Goal: Task Accomplishment & Management: Manage account settings

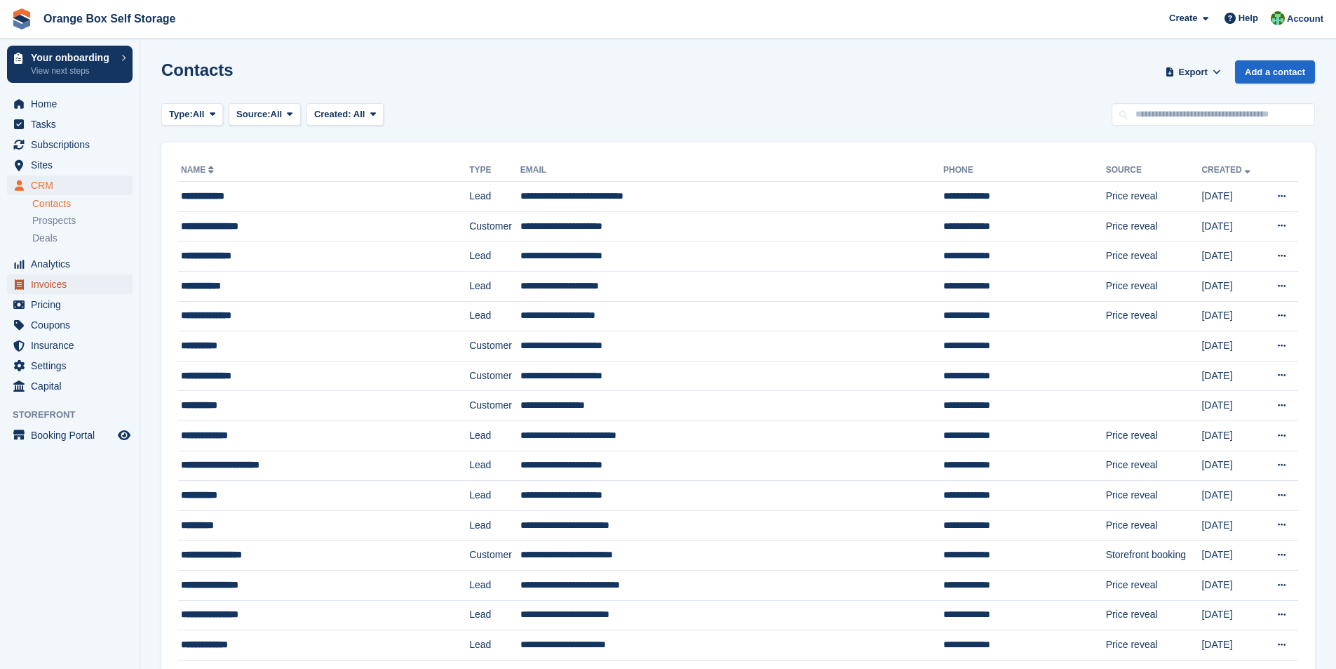
click at [58, 285] on span "Invoices" at bounding box center [73, 284] width 84 height 20
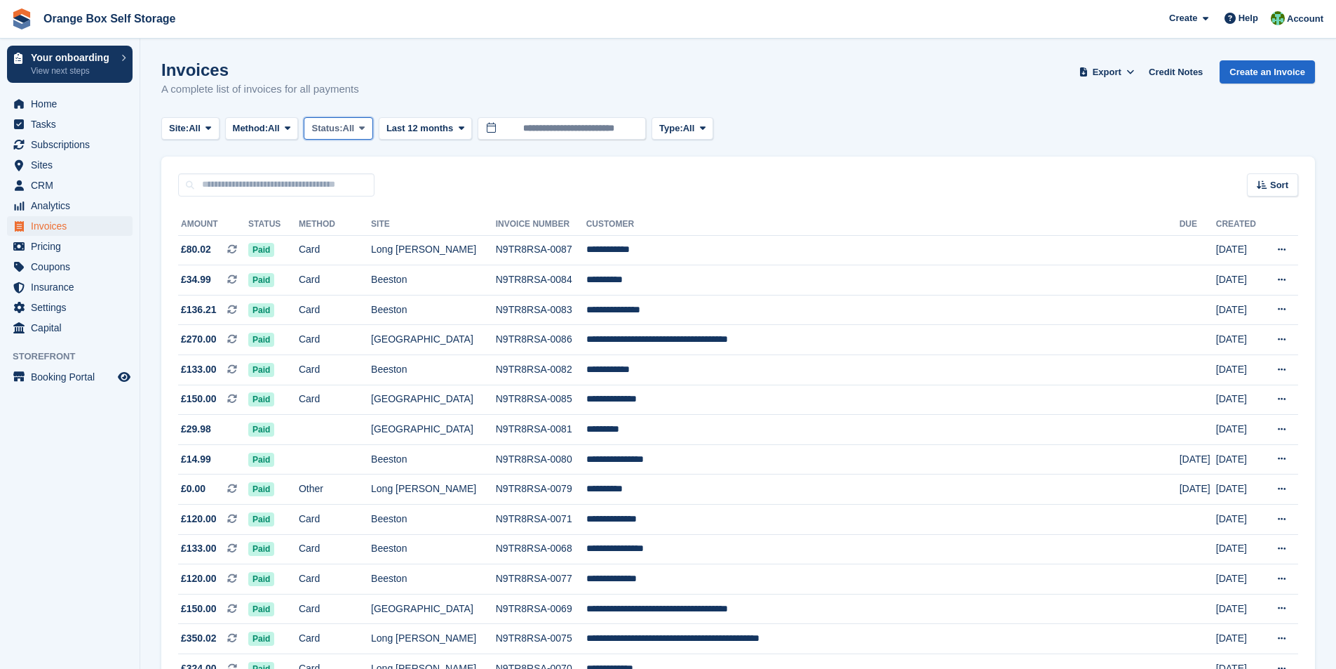
click at [365, 128] on icon at bounding box center [362, 127] width 6 height 9
click at [356, 239] on link "Open" at bounding box center [371, 236] width 122 height 25
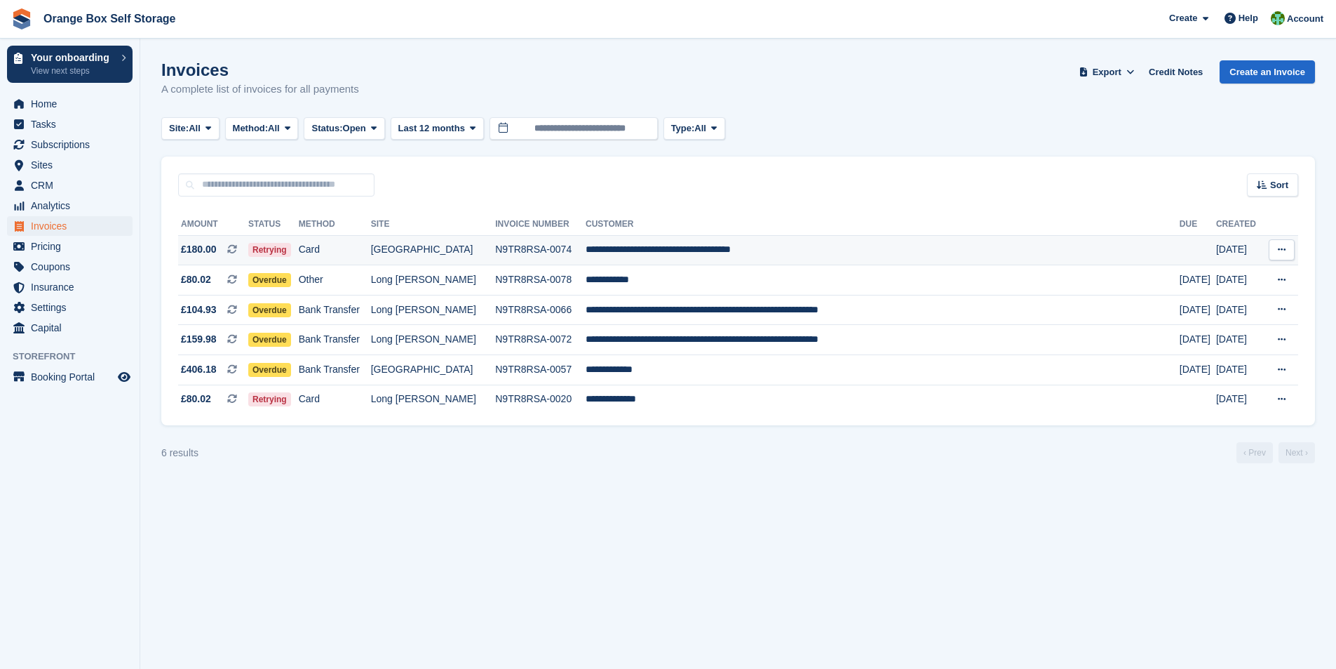
click at [493, 250] on td "[GEOGRAPHIC_DATA]" at bounding box center [433, 250] width 125 height 30
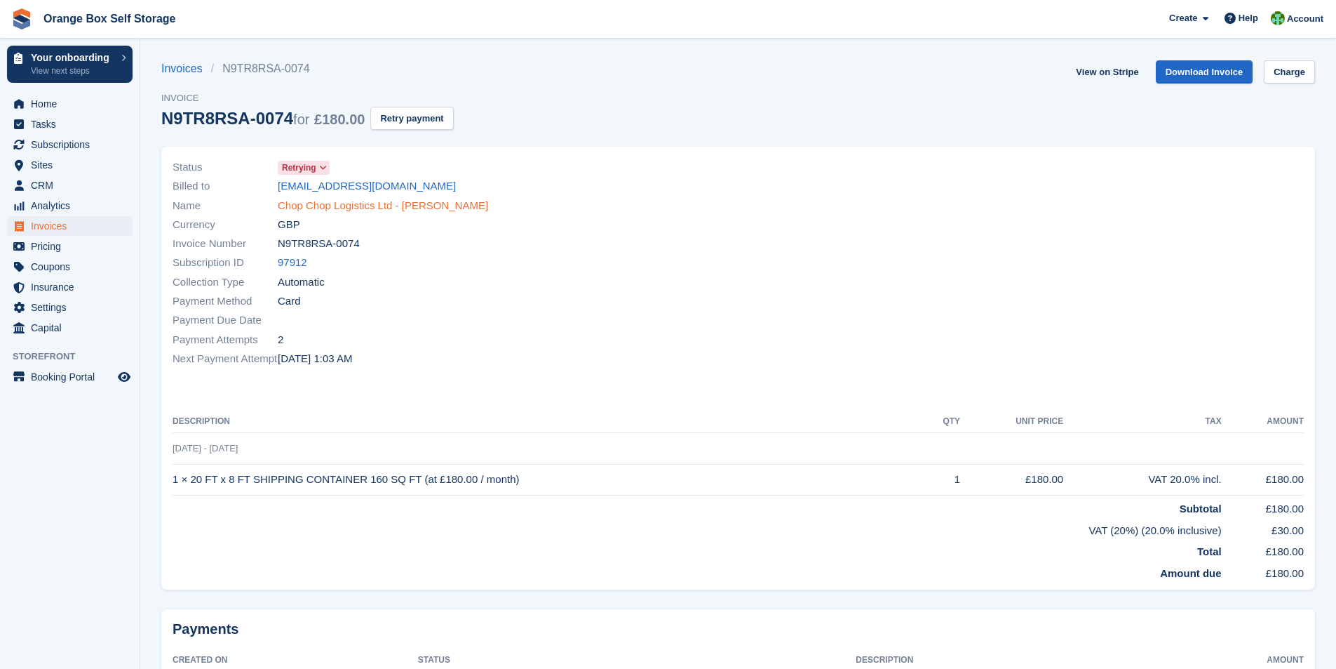
click at [353, 206] on link "Chop Chop Logistics Ltd - AMENDEEP SANDHU" at bounding box center [383, 206] width 210 height 16
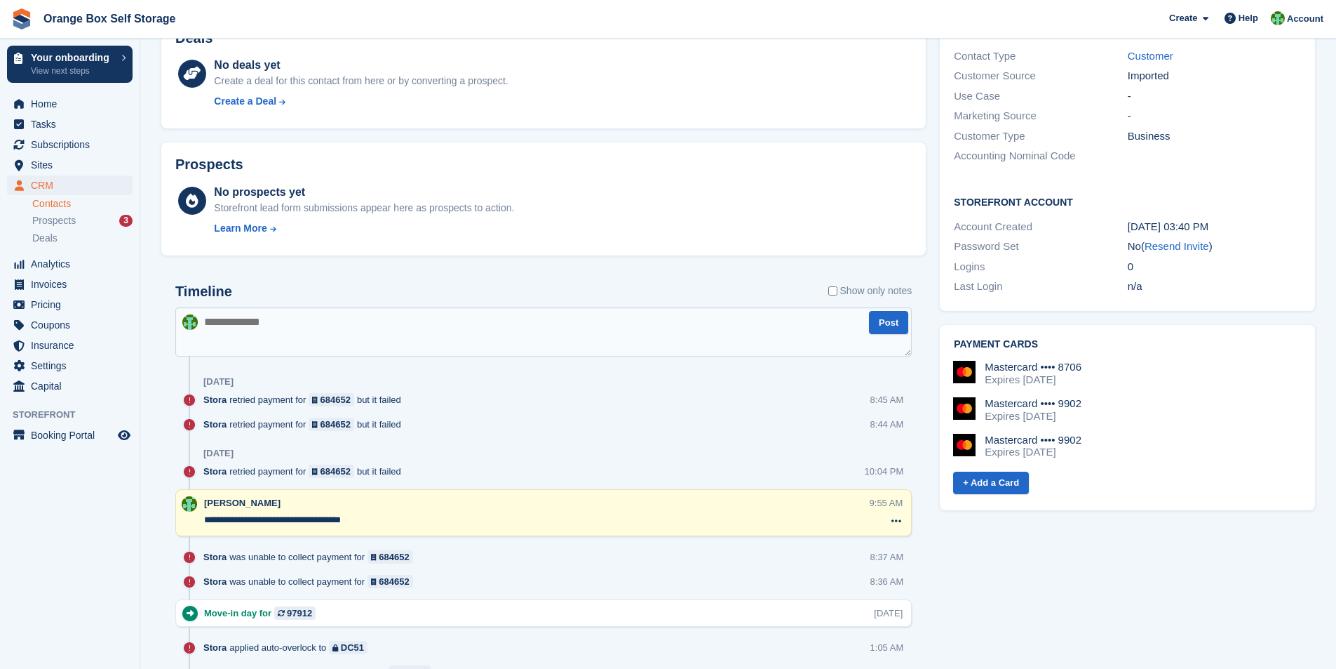
scroll to position [421, 0]
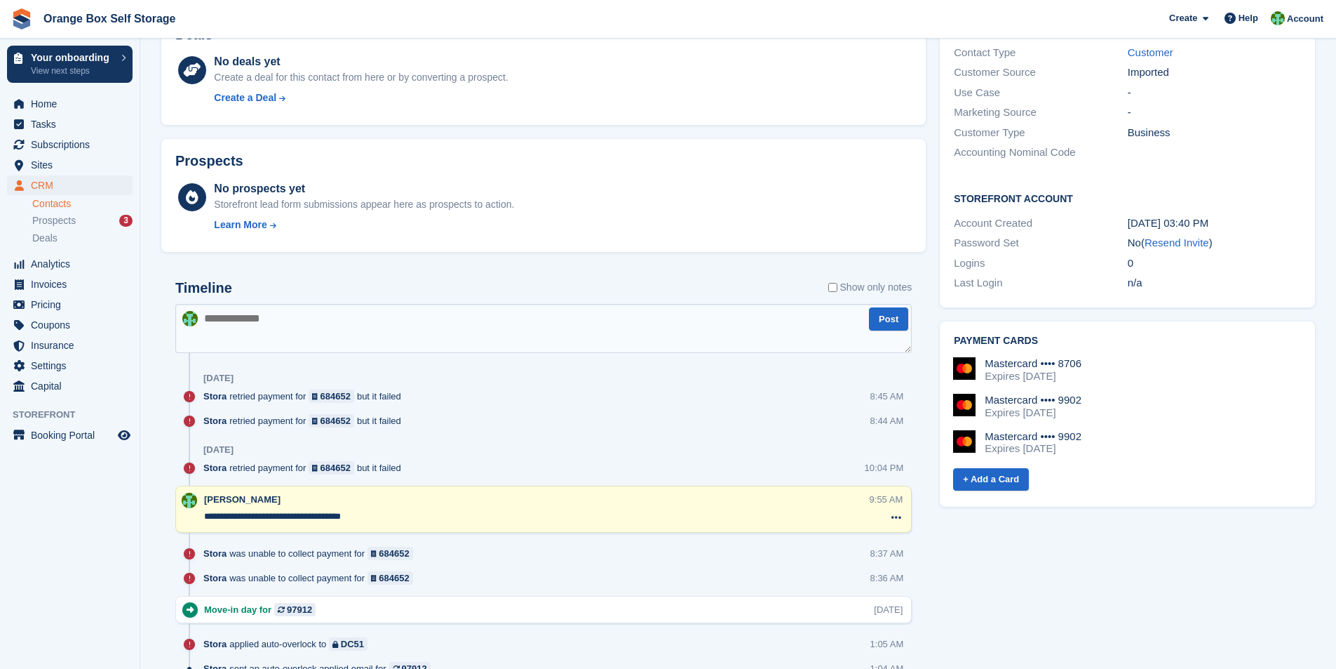
click at [279, 335] on textarea at bounding box center [543, 328] width 737 height 49
click at [204, 320] on textarea "**********" at bounding box center [543, 328] width 737 height 49
click at [454, 318] on textarea "**********" at bounding box center [543, 328] width 737 height 49
type textarea "**********"
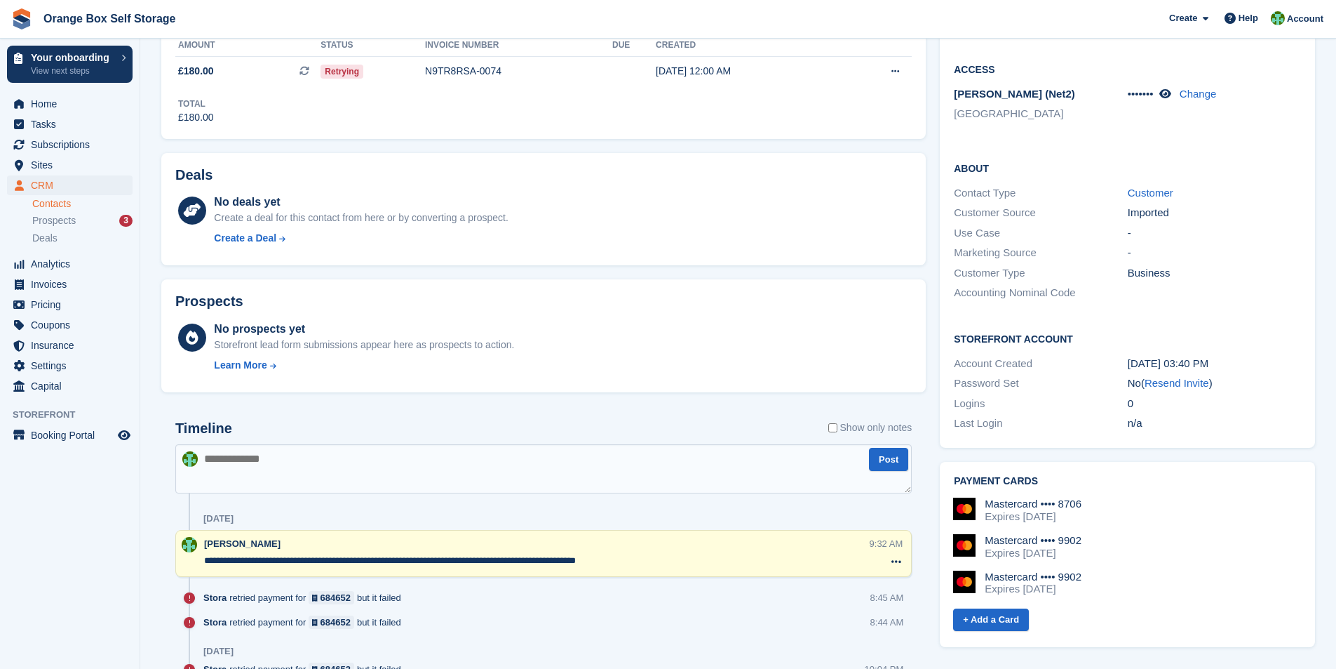
scroll to position [0, 0]
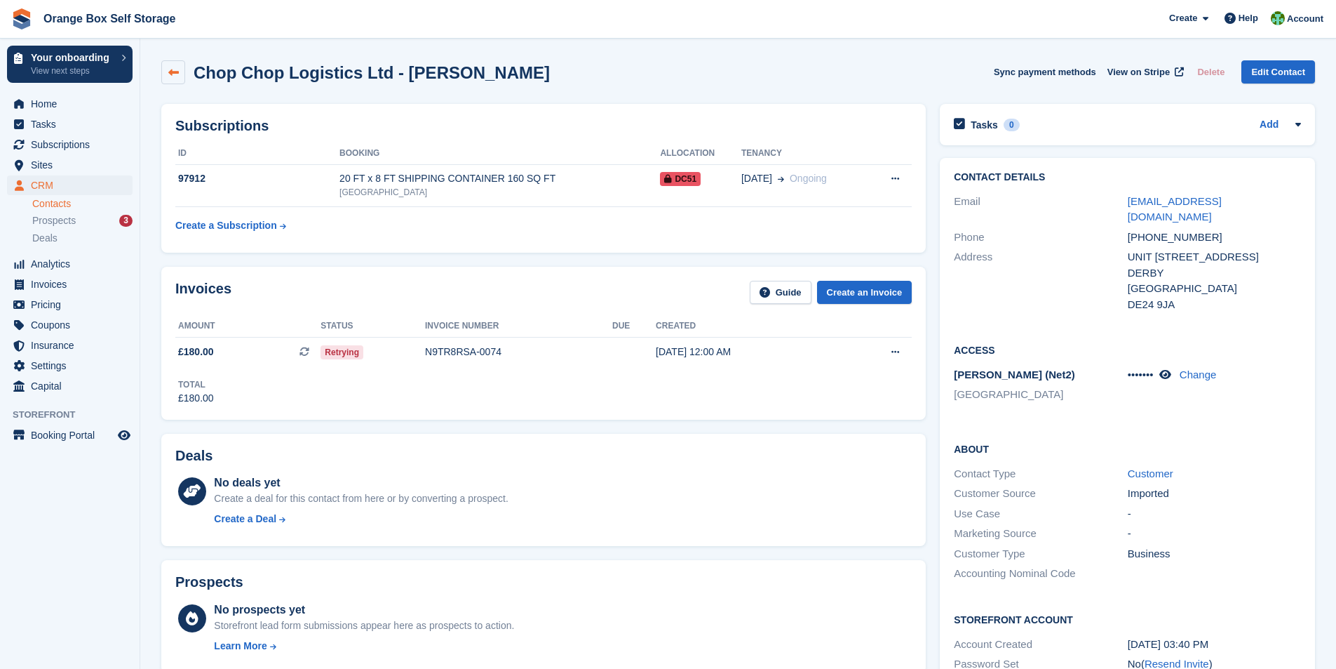
click at [175, 74] on icon at bounding box center [173, 72] width 11 height 11
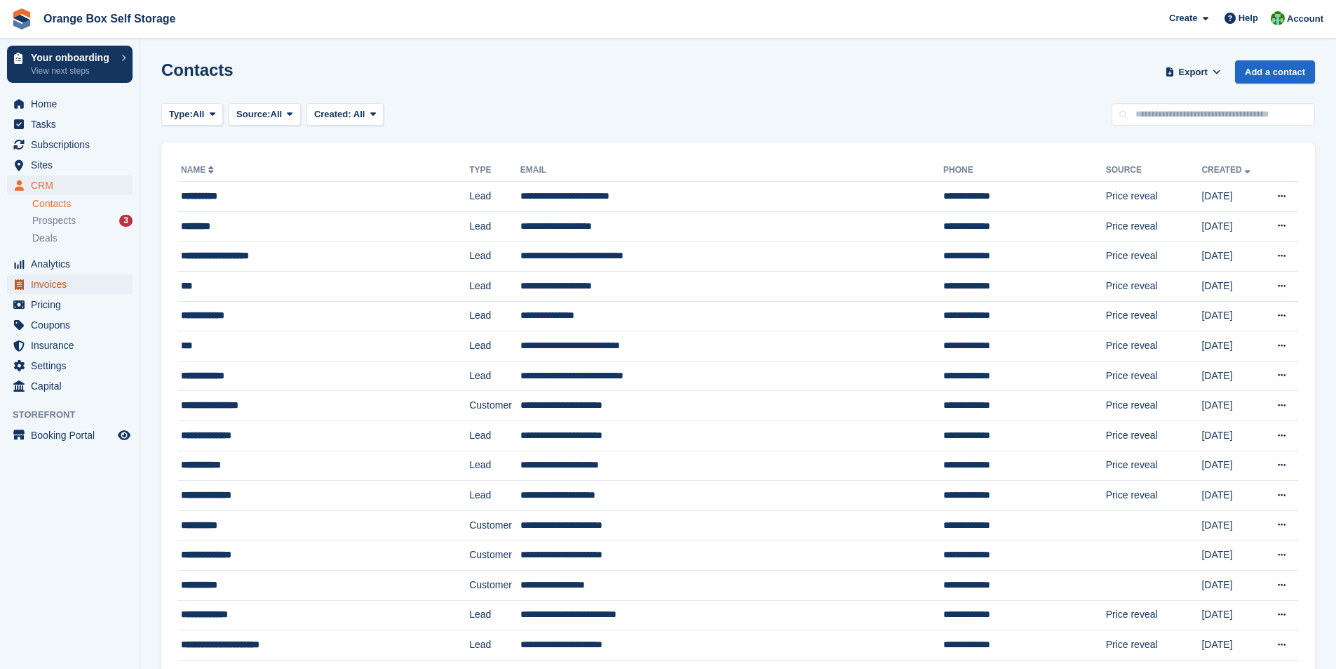
click at [57, 283] on span "Invoices" at bounding box center [73, 284] width 84 height 20
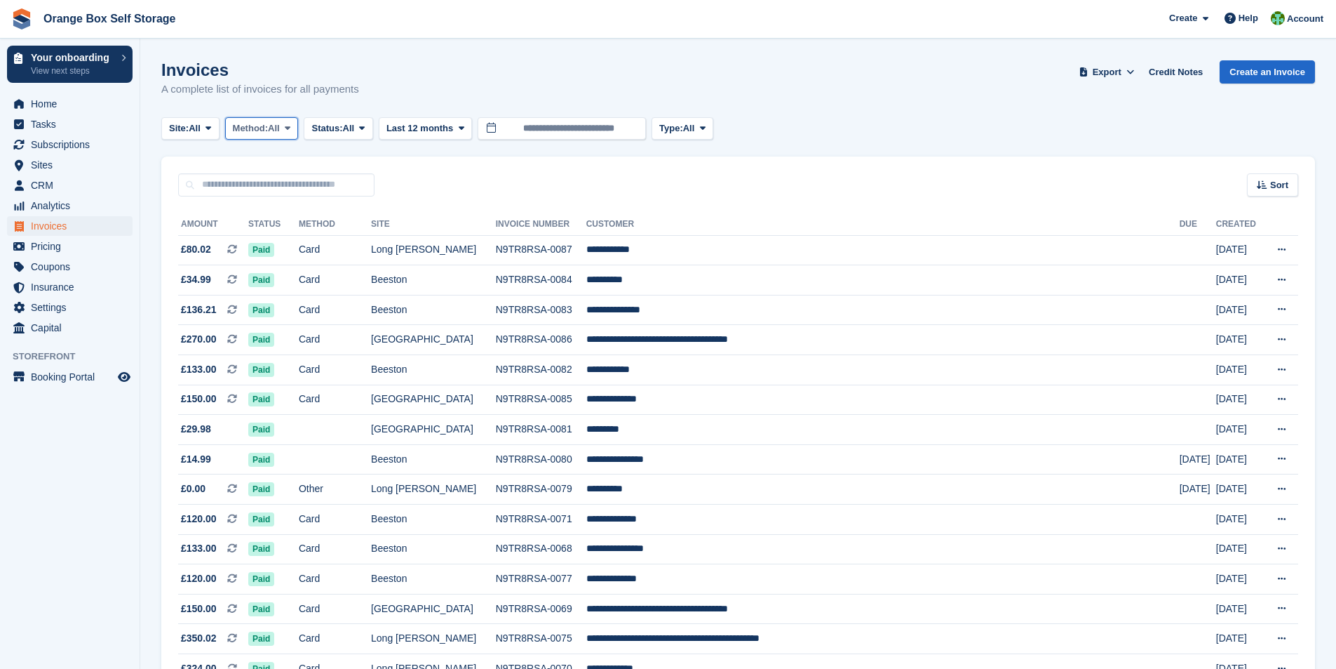
click at [290, 128] on icon at bounding box center [288, 127] width 6 height 9
click at [365, 127] on icon at bounding box center [362, 127] width 6 height 9
click at [353, 236] on link "Open" at bounding box center [371, 236] width 122 height 25
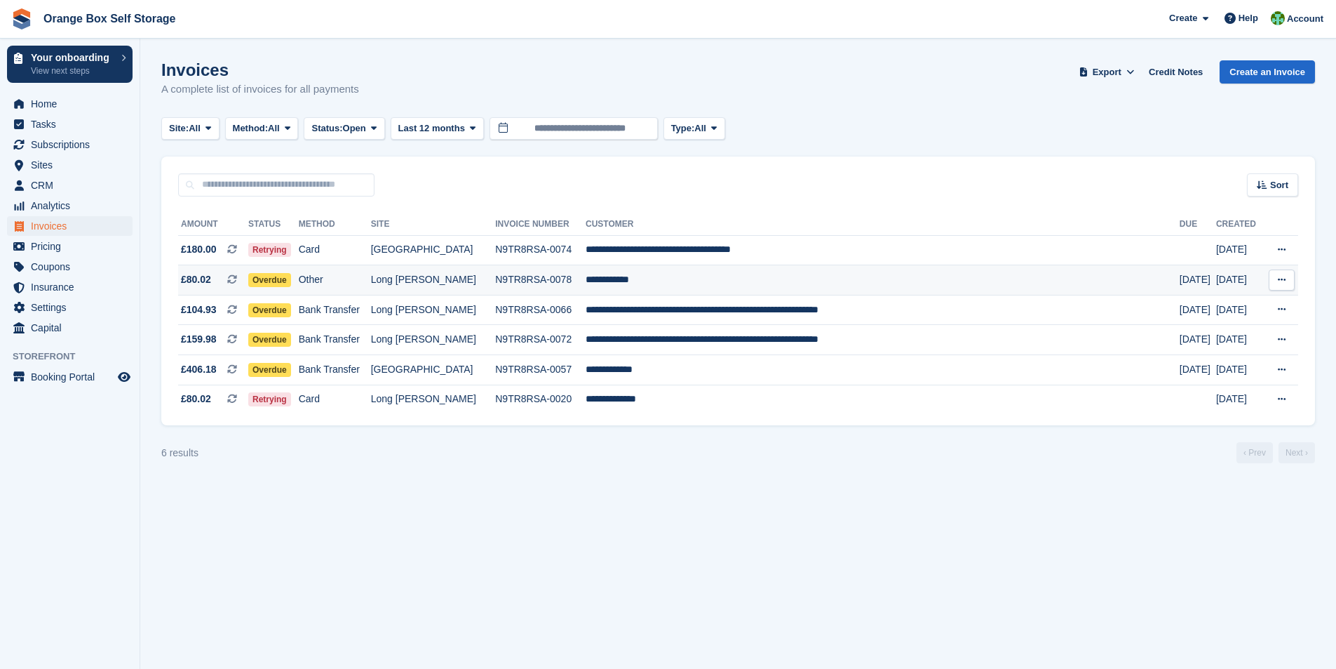
click at [291, 277] on span "Overdue" at bounding box center [269, 280] width 43 height 14
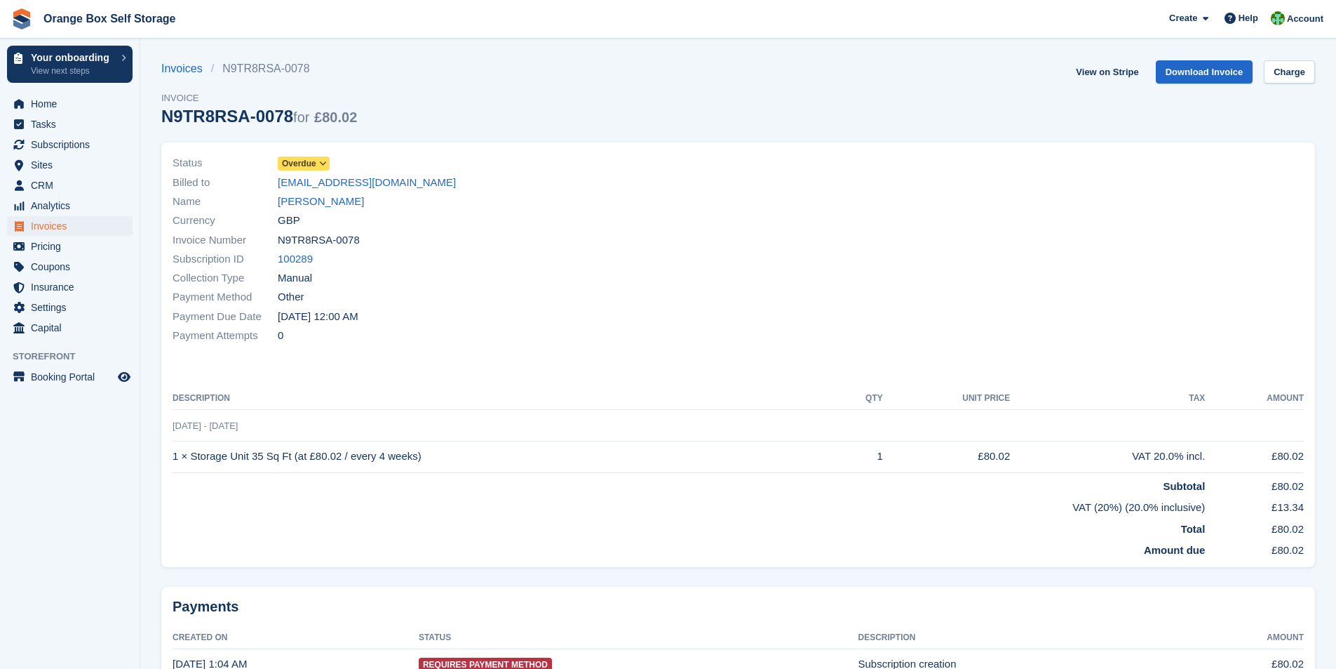
click at [326, 161] on icon at bounding box center [323, 163] width 8 height 8
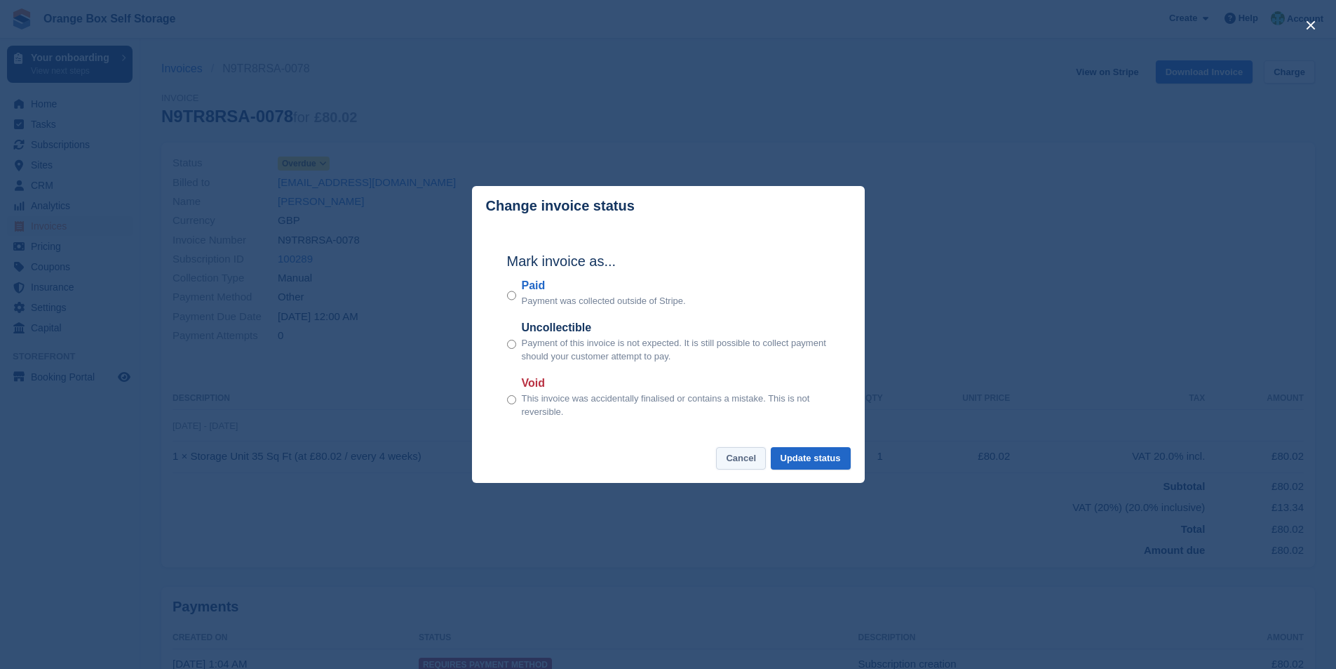
click at [745, 459] on button "Cancel" at bounding box center [741, 458] width 50 height 23
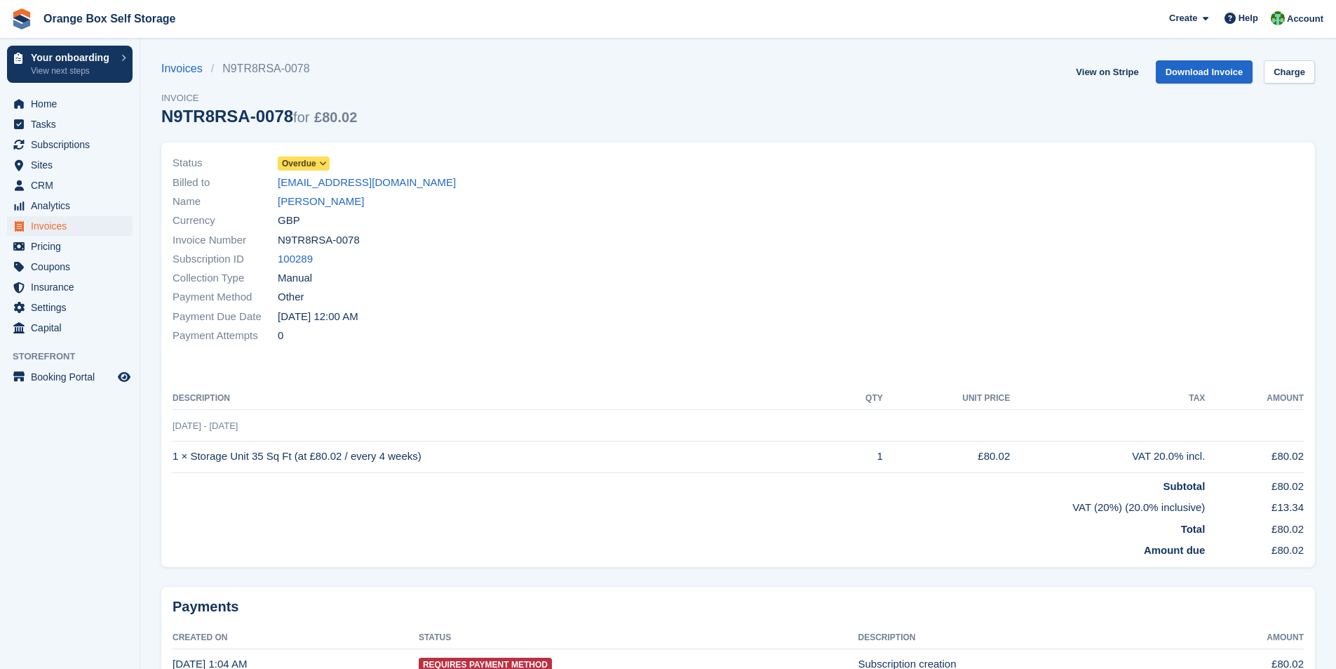
click at [321, 166] on icon at bounding box center [323, 163] width 8 height 8
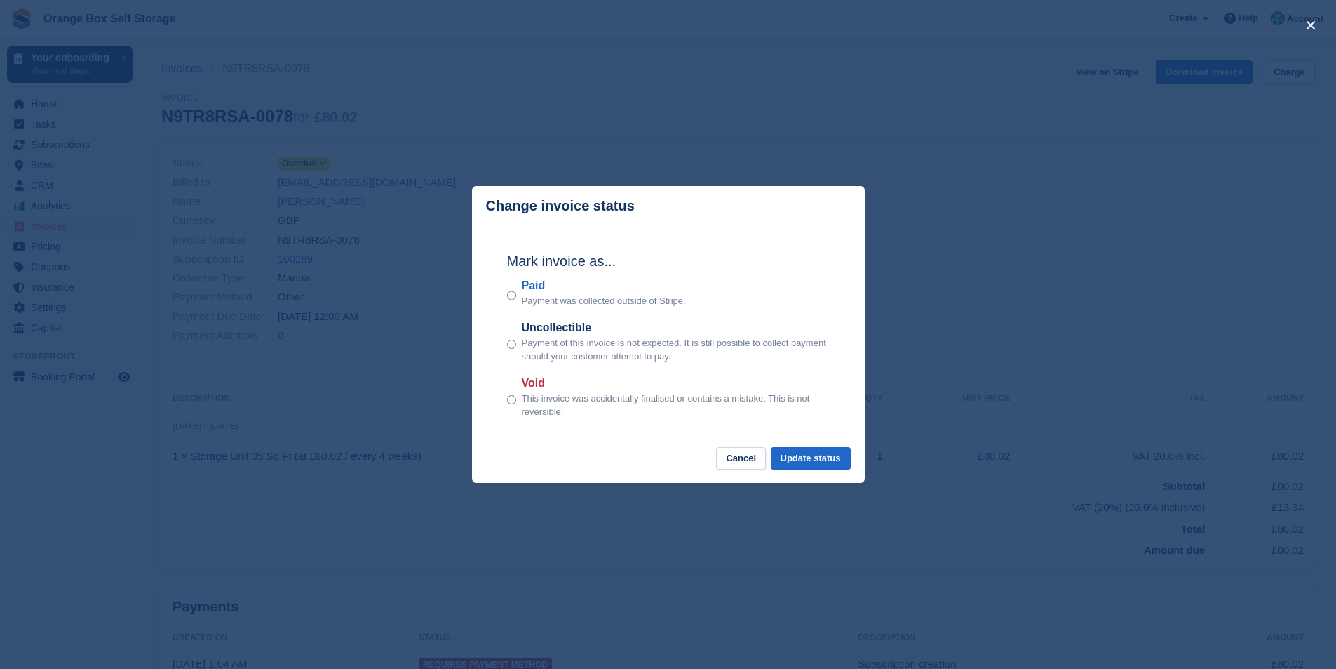
click at [669, 41] on div "close" at bounding box center [668, 334] width 1336 height 669
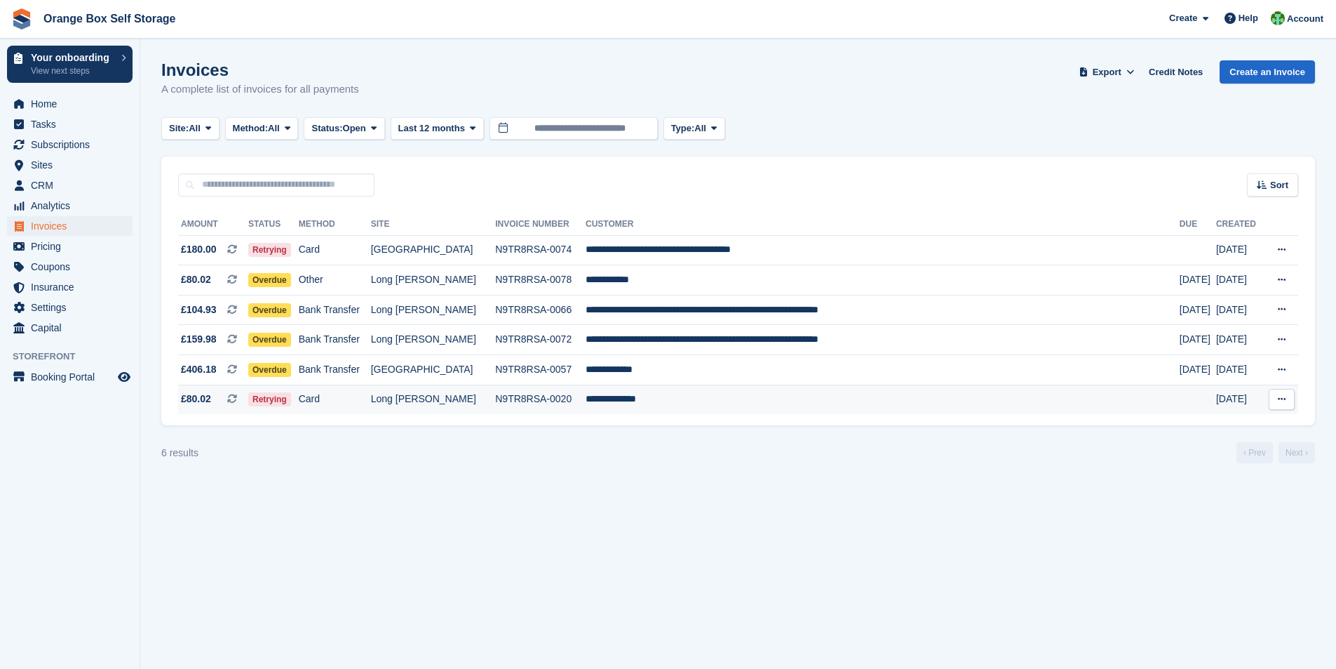
click at [655, 396] on td "**********" at bounding box center [883, 398] width 594 height 29
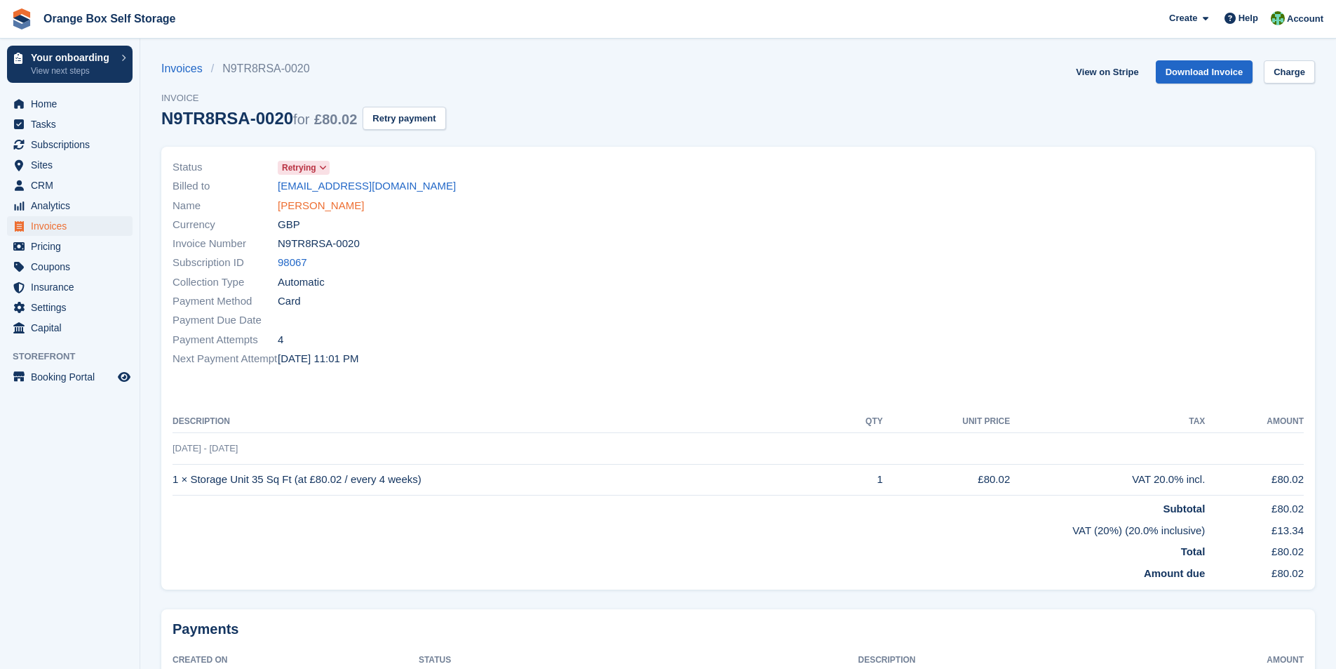
click at [318, 203] on link "[PERSON_NAME]" at bounding box center [321, 206] width 86 height 16
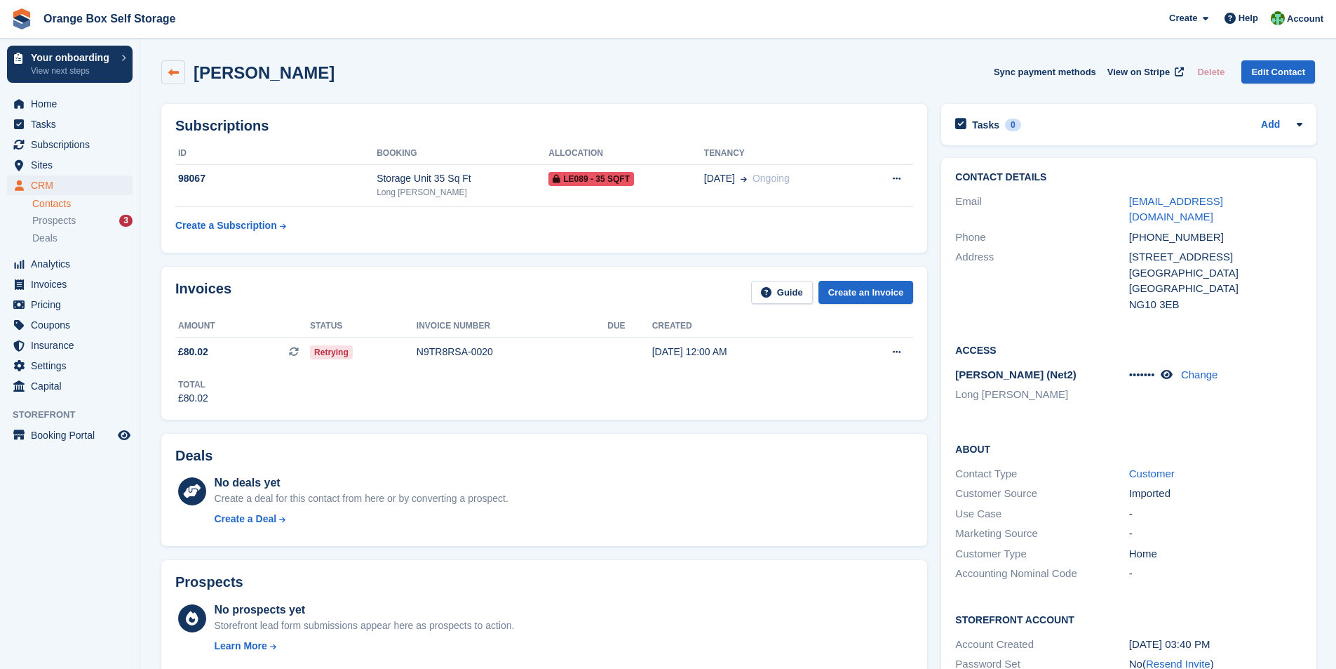
click at [173, 75] on icon at bounding box center [173, 72] width 11 height 11
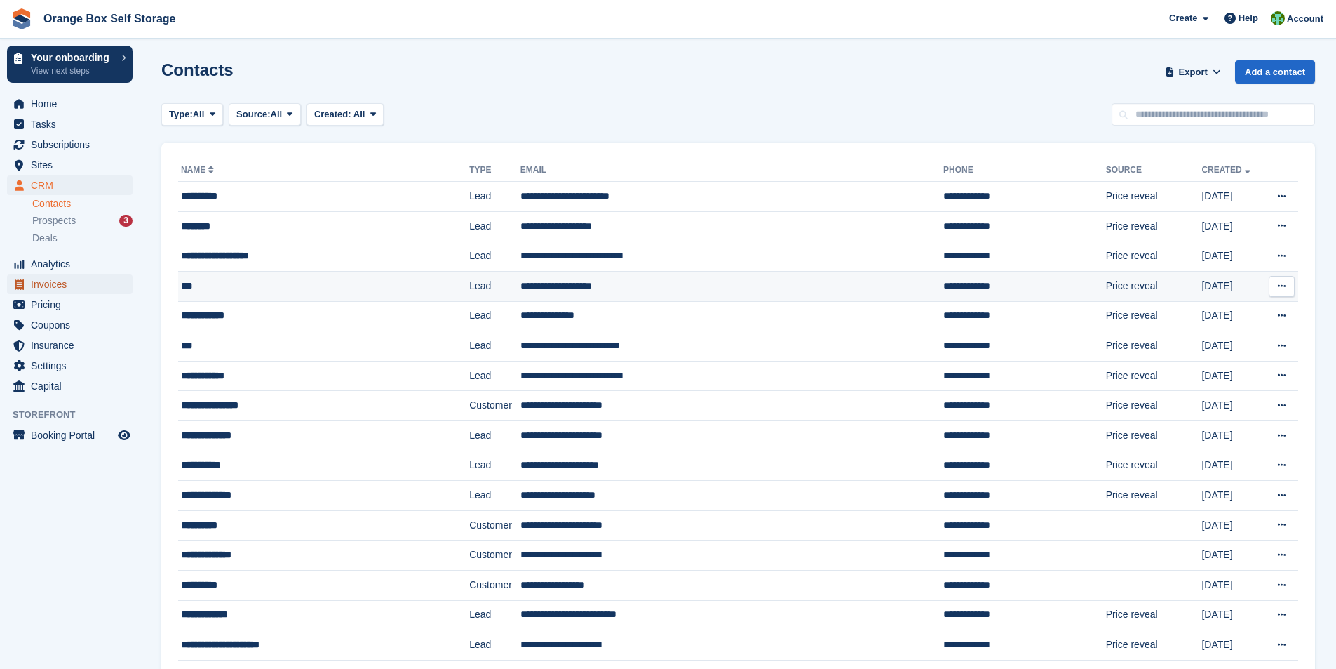
click at [47, 283] on span "Invoices" at bounding box center [73, 284] width 84 height 20
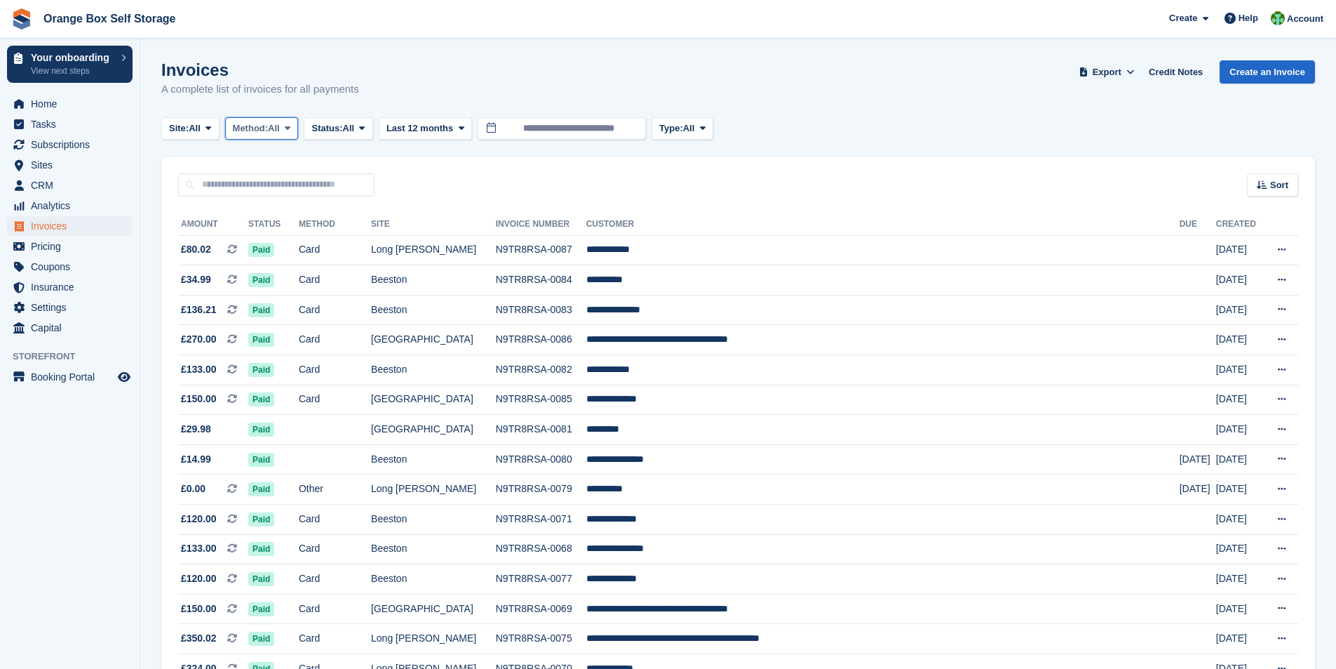
click at [290, 127] on span at bounding box center [287, 128] width 11 height 11
click at [365, 126] on icon at bounding box center [362, 127] width 6 height 9
click at [351, 236] on link "Open" at bounding box center [371, 236] width 122 height 25
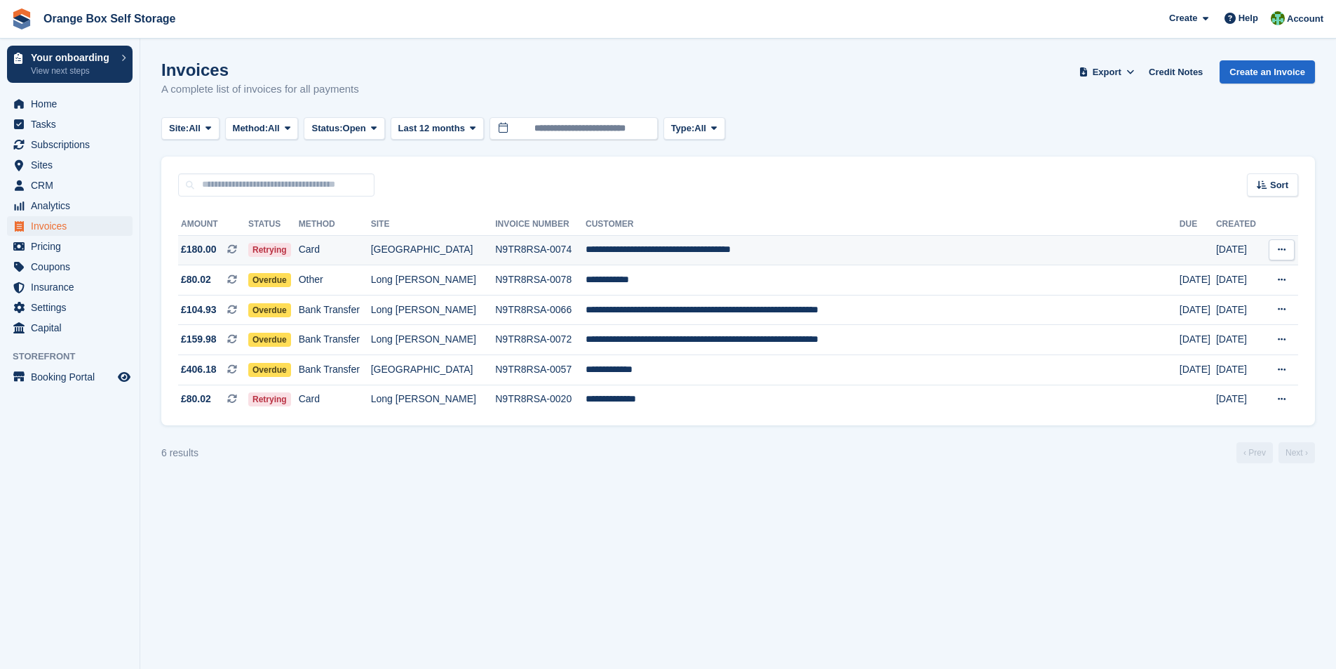
click at [461, 250] on td "[GEOGRAPHIC_DATA]" at bounding box center [433, 250] width 125 height 30
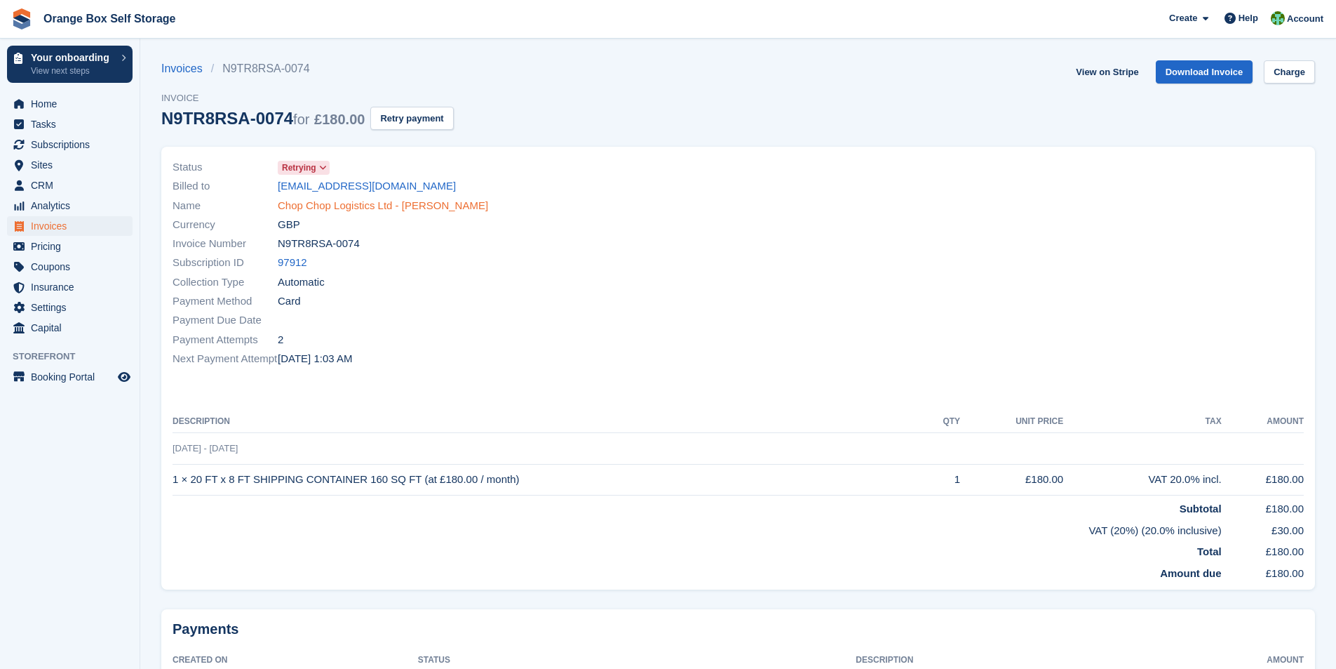
click at [314, 205] on link "Chop Chop Logistics Ltd - [PERSON_NAME]" at bounding box center [383, 206] width 210 height 16
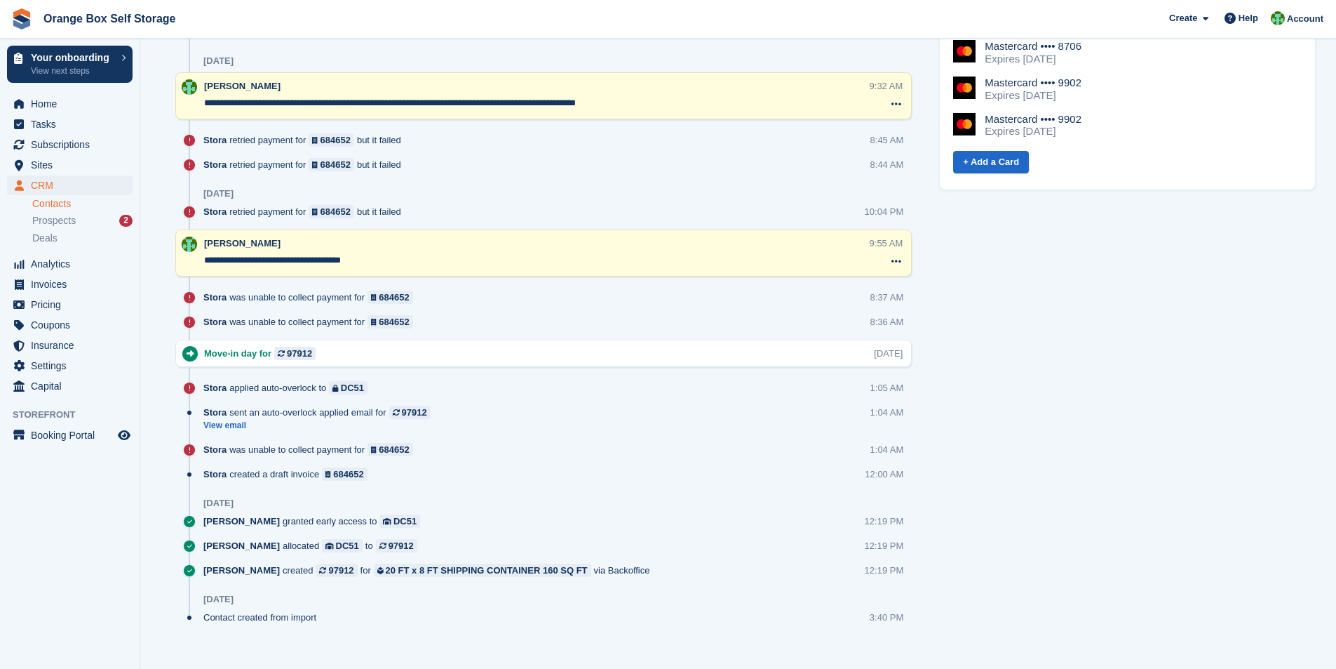
scroll to position [755, 0]
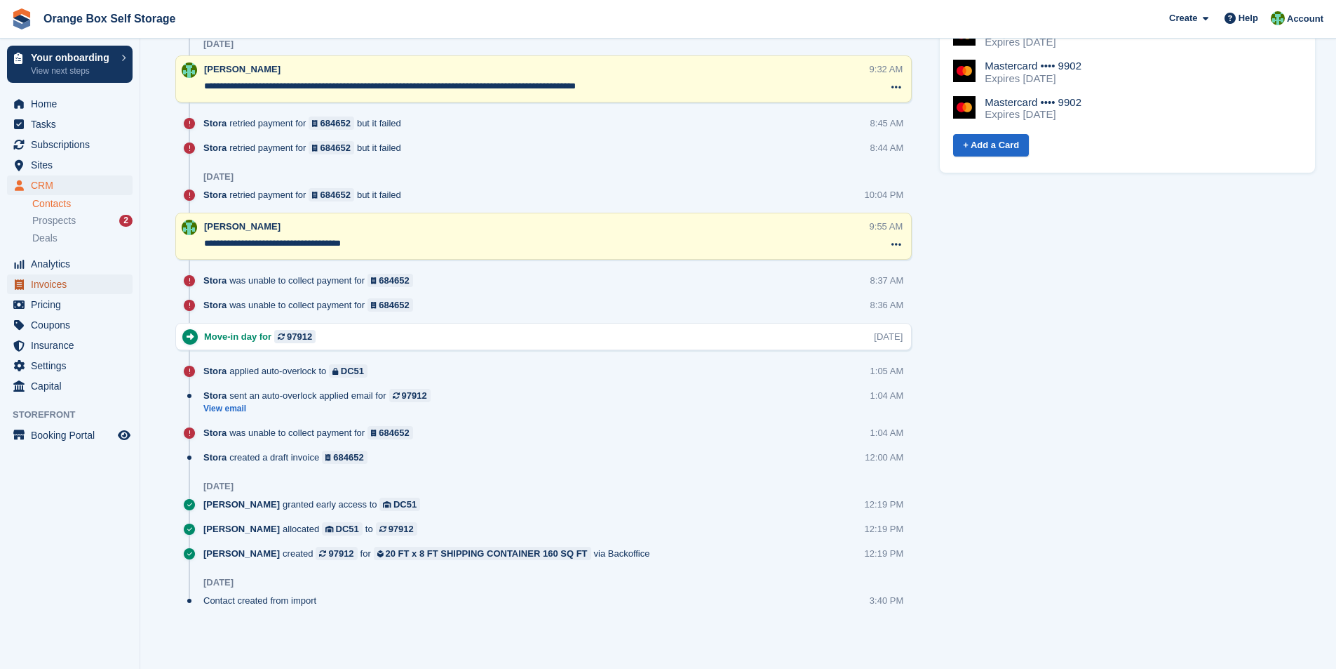
click at [51, 289] on span "Invoices" at bounding box center [73, 284] width 84 height 20
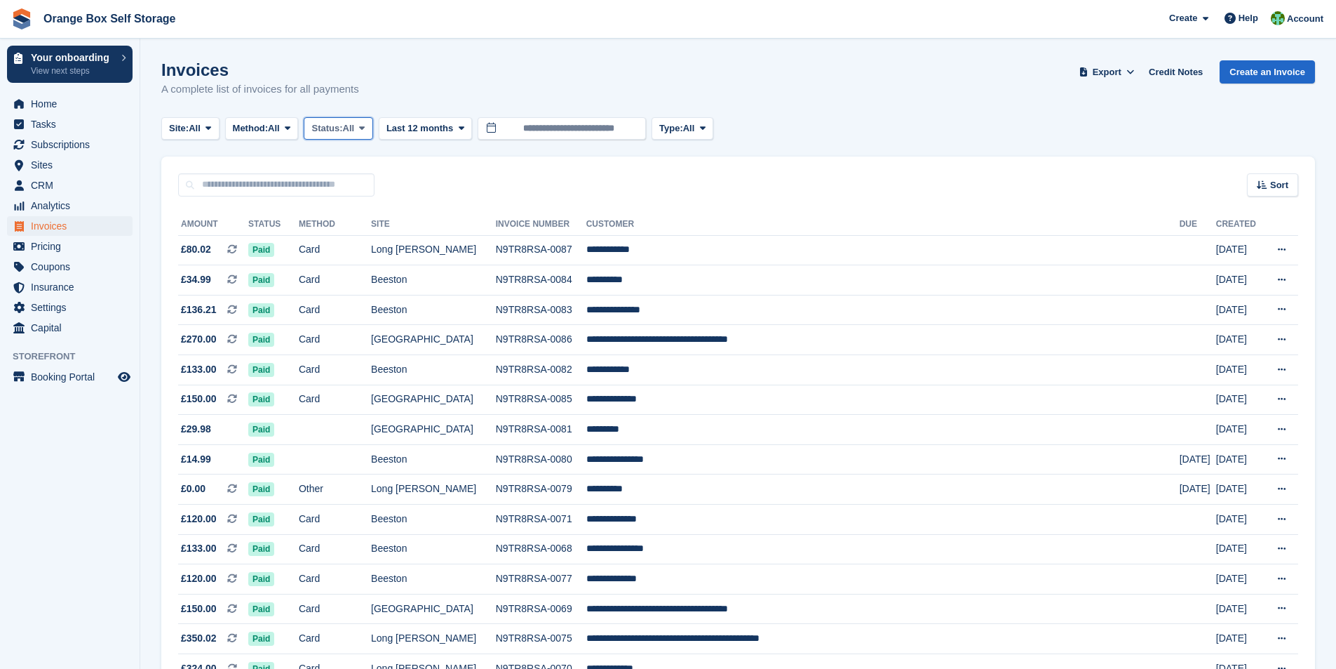
click at [363, 129] on span at bounding box center [361, 128] width 11 height 11
click at [447, 130] on span "Last 12 months" at bounding box center [420, 128] width 67 height 14
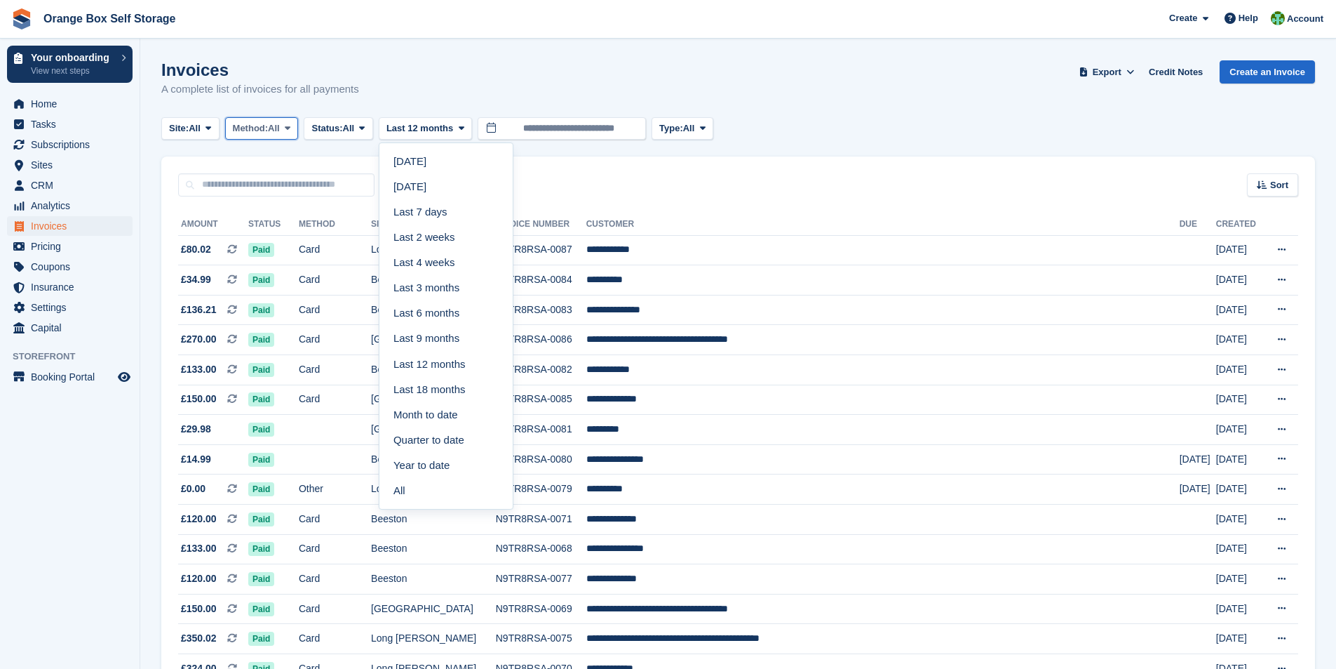
click at [269, 131] on span "Method:" at bounding box center [251, 128] width 36 height 14
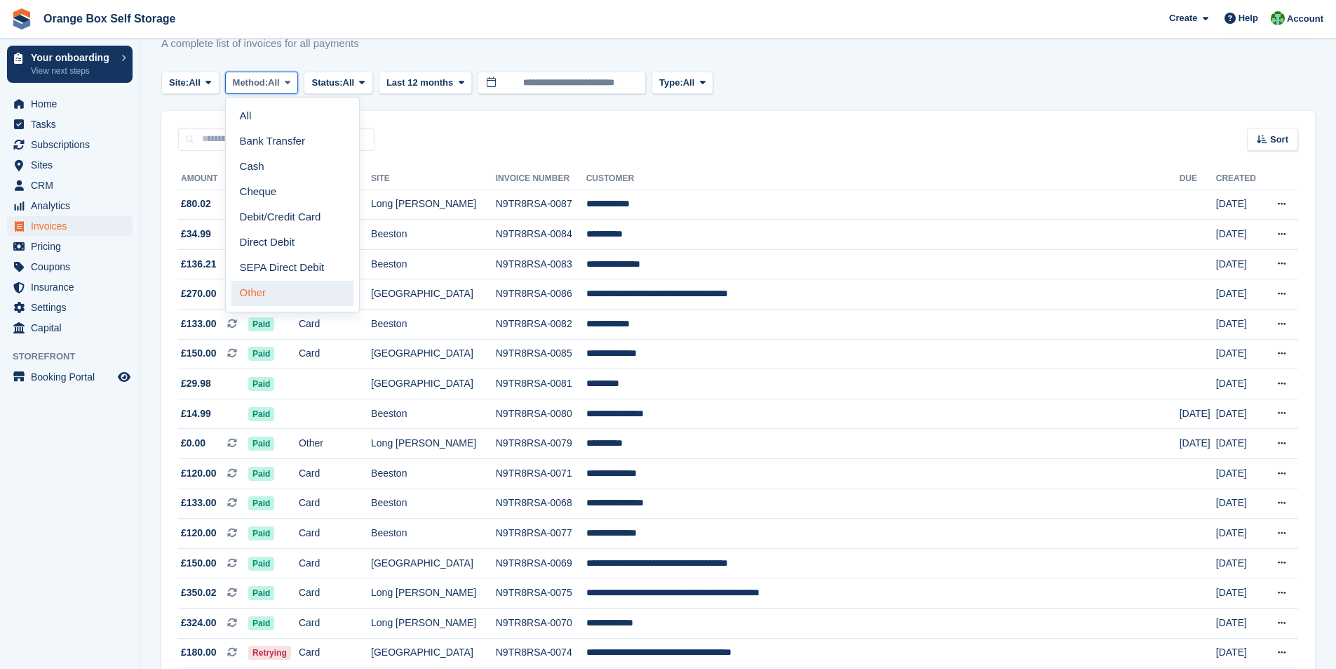
scroll to position [70, 0]
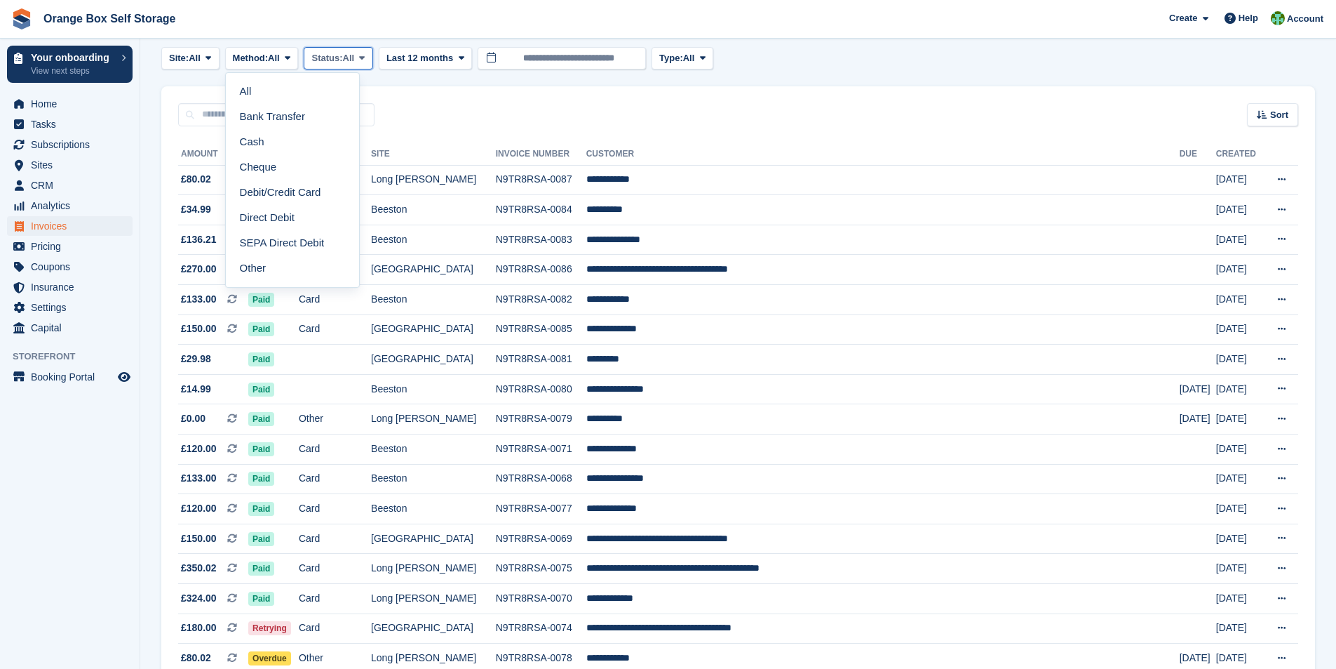
click at [364, 55] on span at bounding box center [361, 58] width 11 height 11
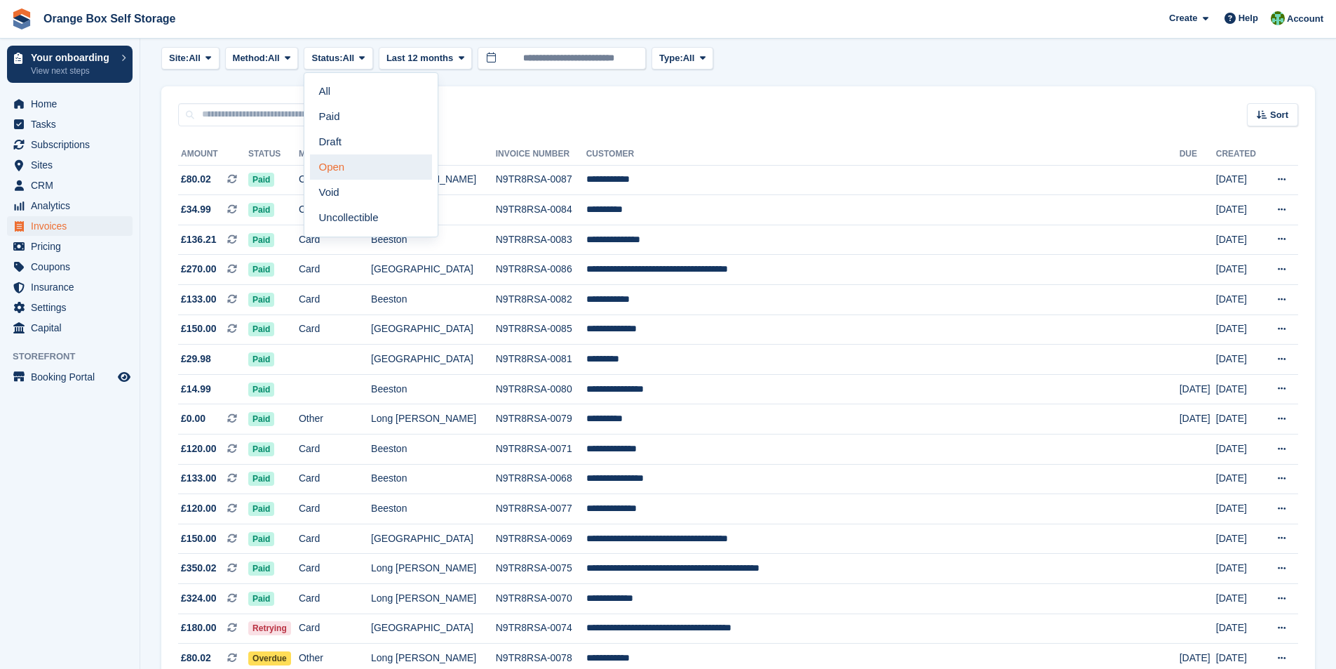
click at [354, 171] on link "Open" at bounding box center [371, 166] width 122 height 25
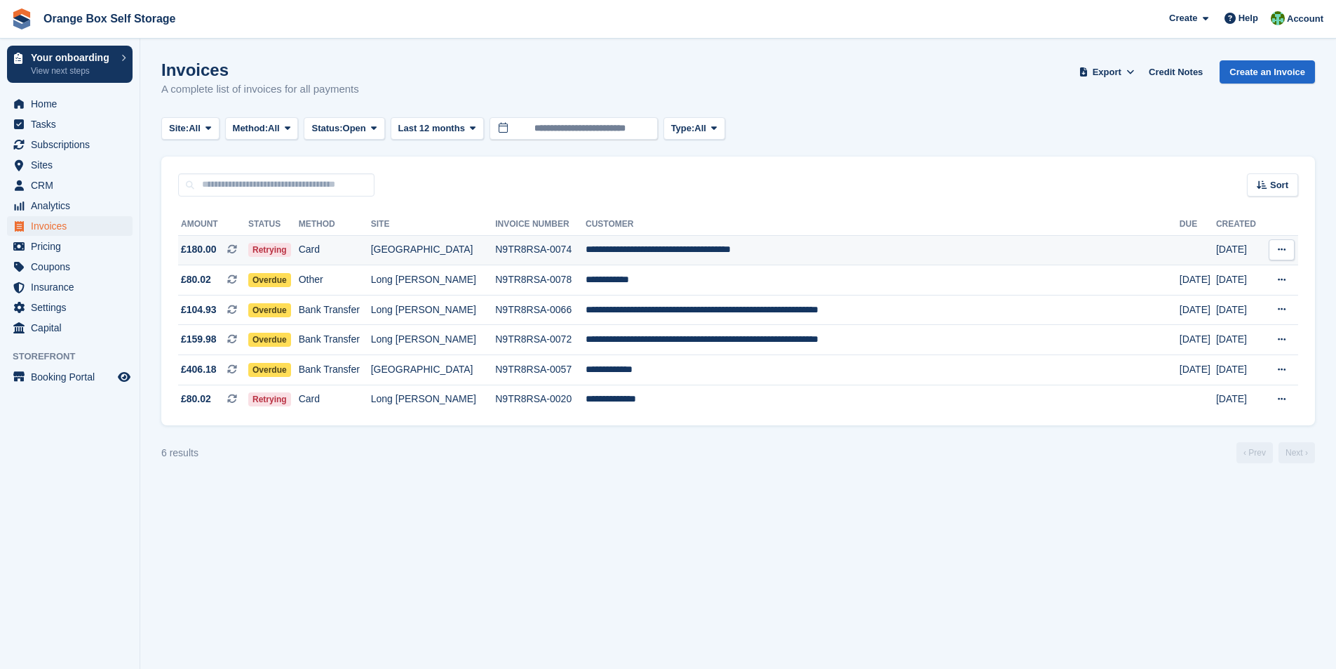
click at [1278, 248] on icon at bounding box center [1282, 249] width 8 height 9
click at [371, 252] on td "Card" at bounding box center [335, 250] width 72 height 30
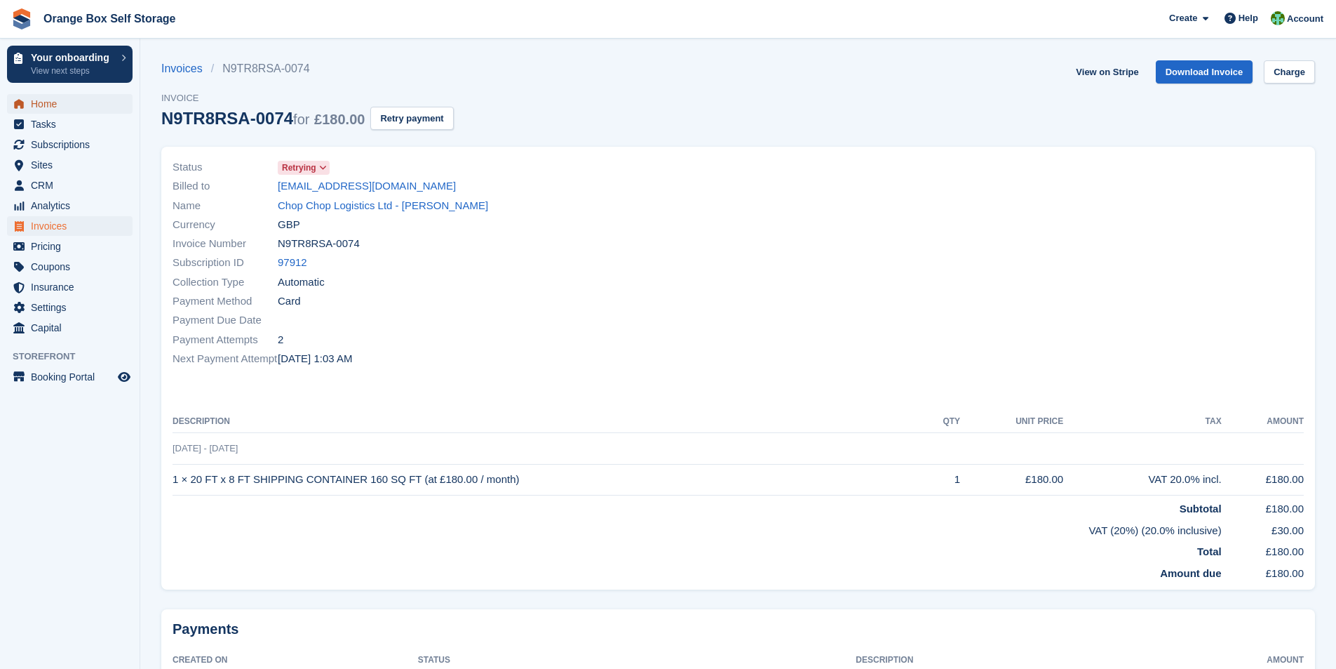
click at [48, 106] on span "Home" at bounding box center [73, 104] width 84 height 20
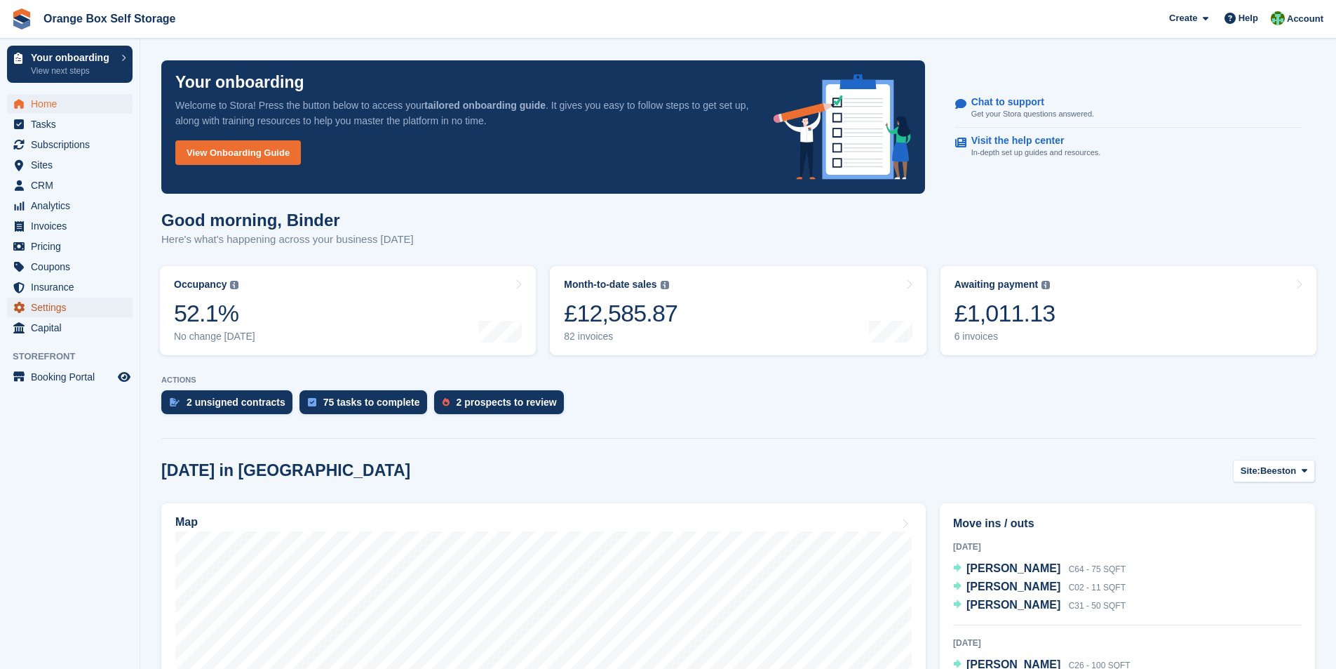
click at [61, 309] on span "Settings" at bounding box center [73, 307] width 84 height 20
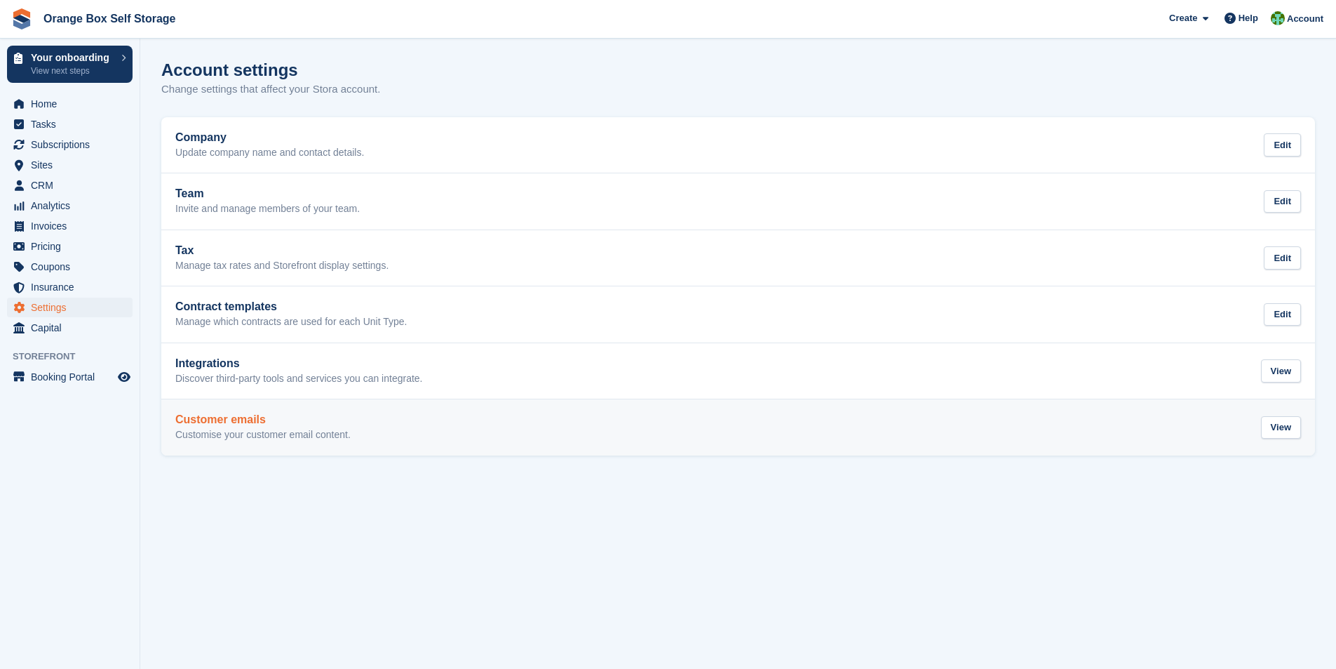
click at [210, 423] on h2 "Customer emails" at bounding box center [262, 419] width 175 height 13
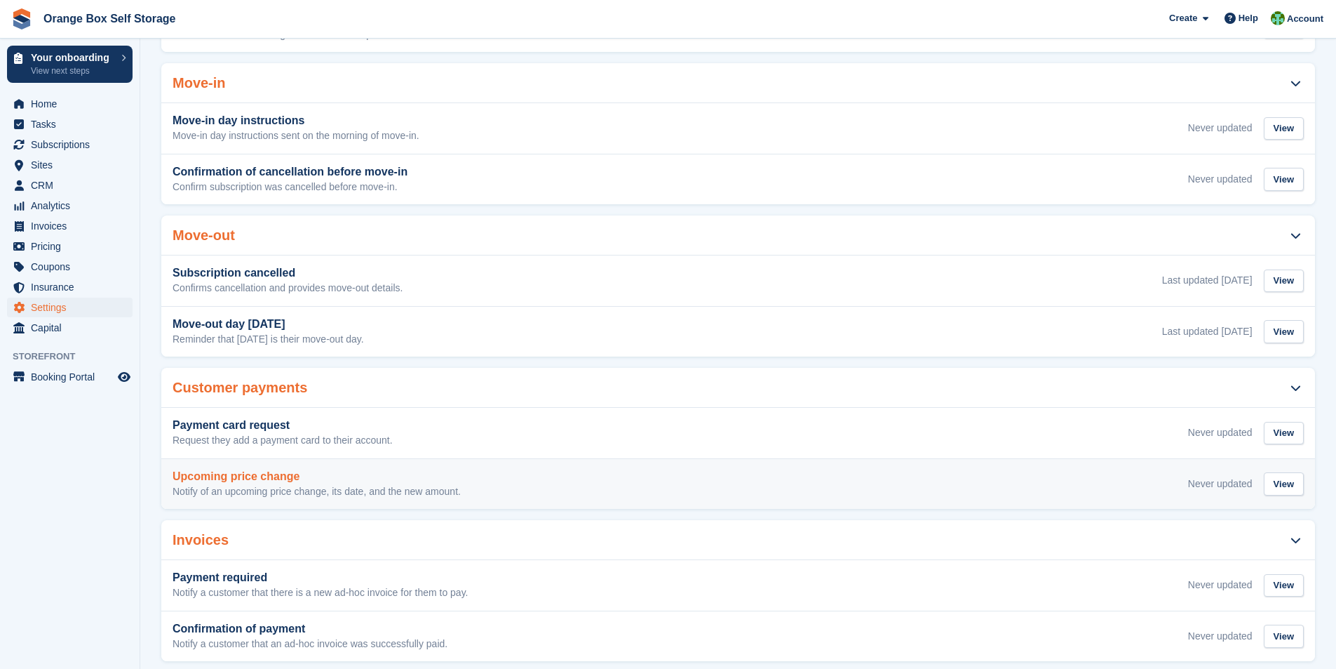
scroll to position [476, 0]
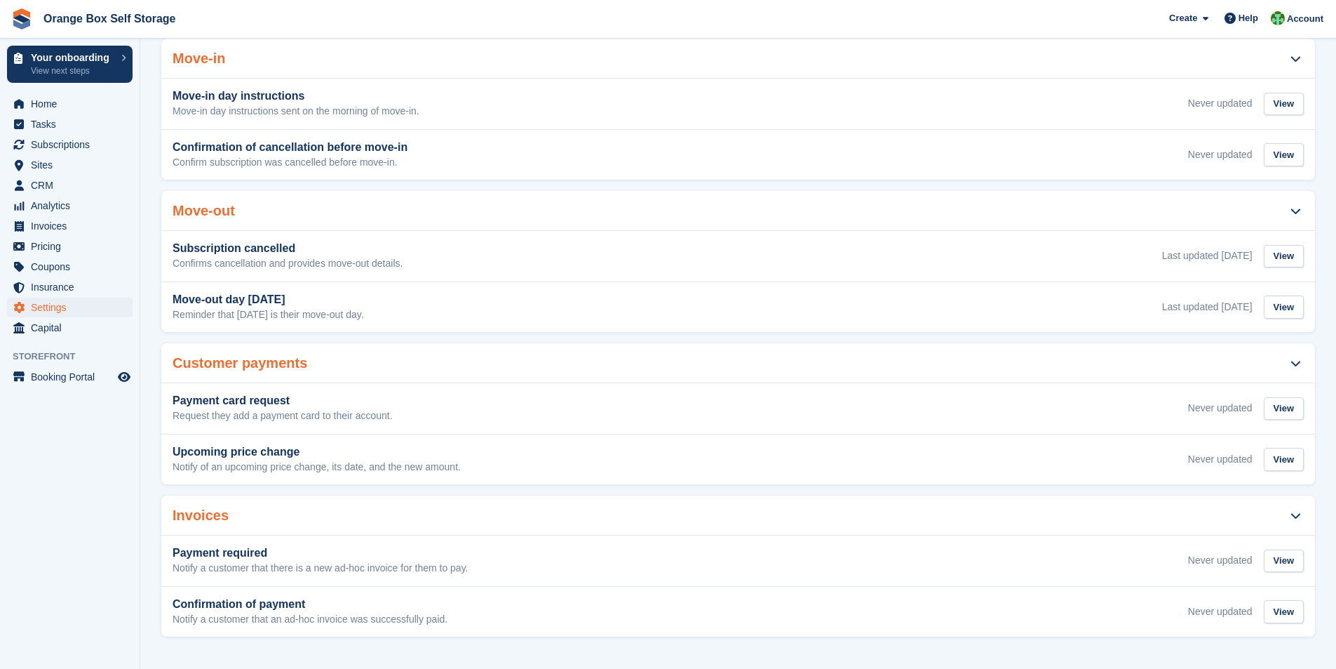
click at [201, 512] on h2 "Invoices" at bounding box center [201, 515] width 56 height 16
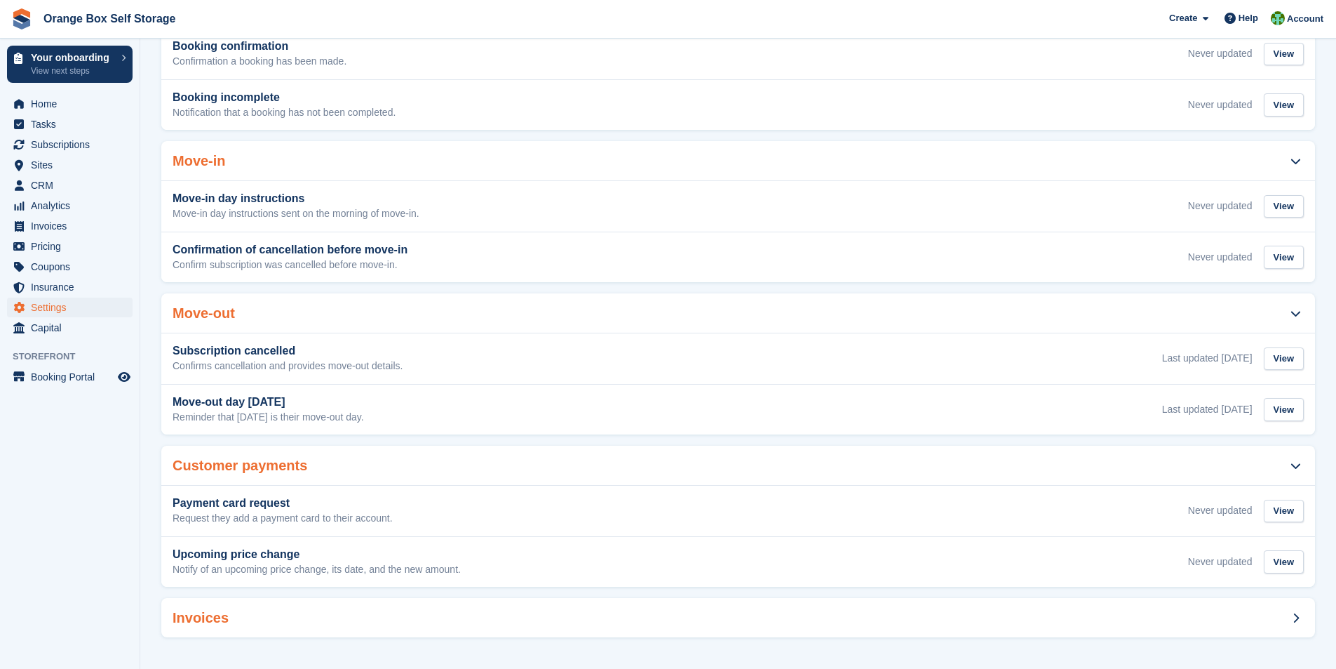
scroll to position [304, 0]
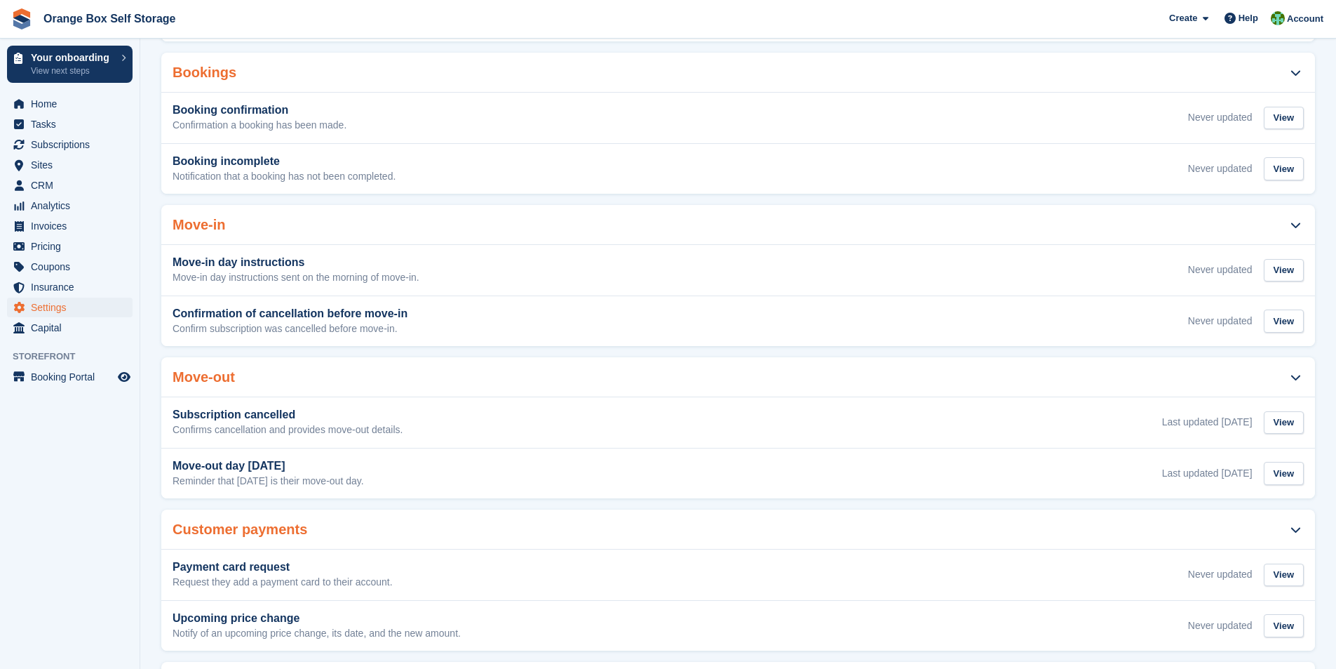
click at [213, 617] on div "Upcoming price change Notify of an upcoming price change, its date, and the new…" at bounding box center [738, 626] width 1154 height 51
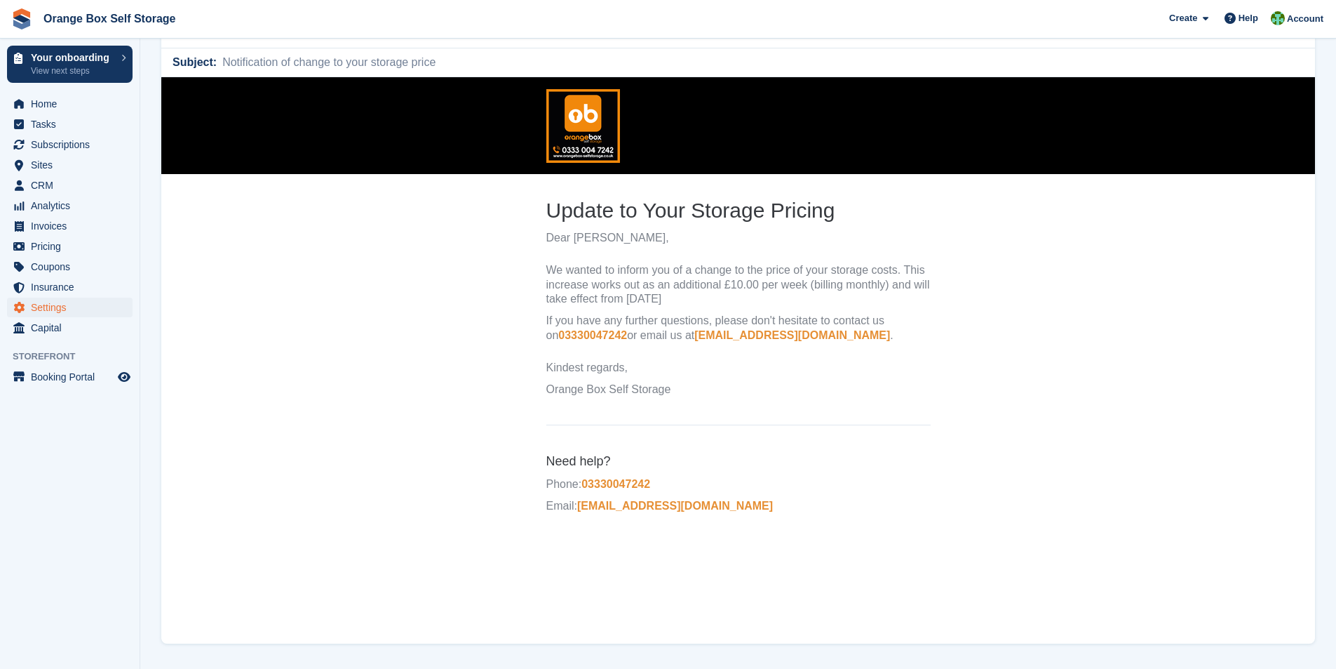
scroll to position [112, 0]
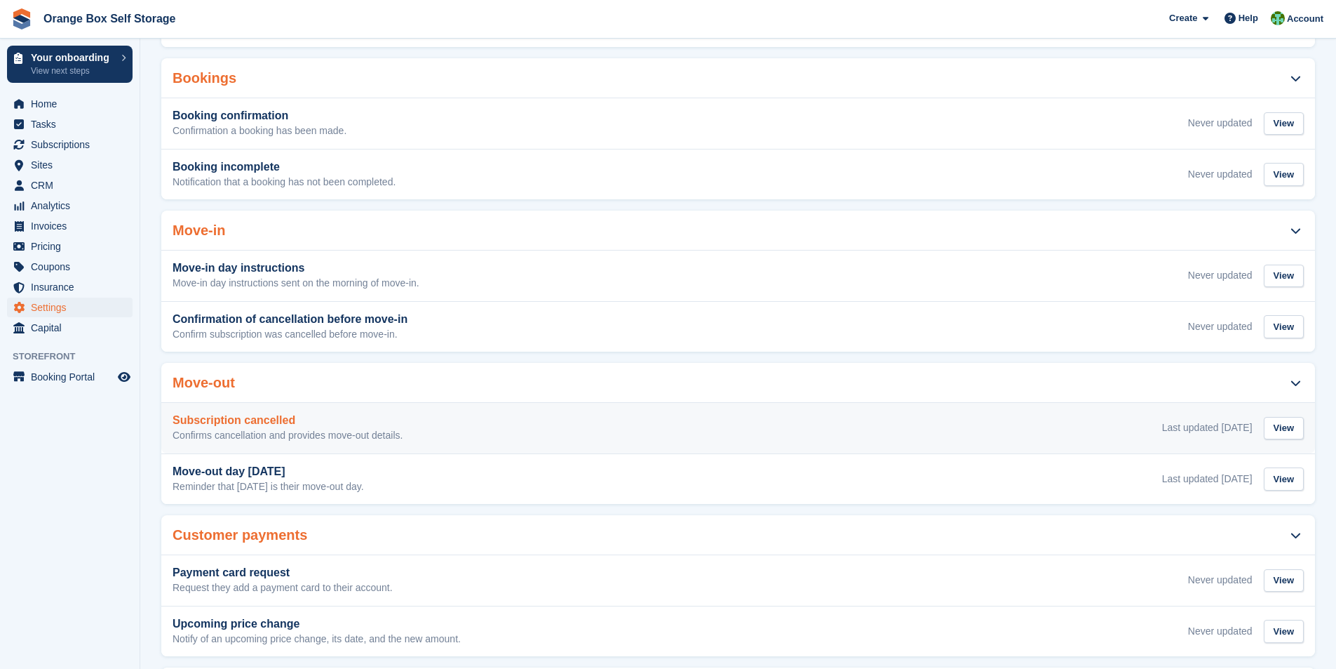
scroll to position [375, 0]
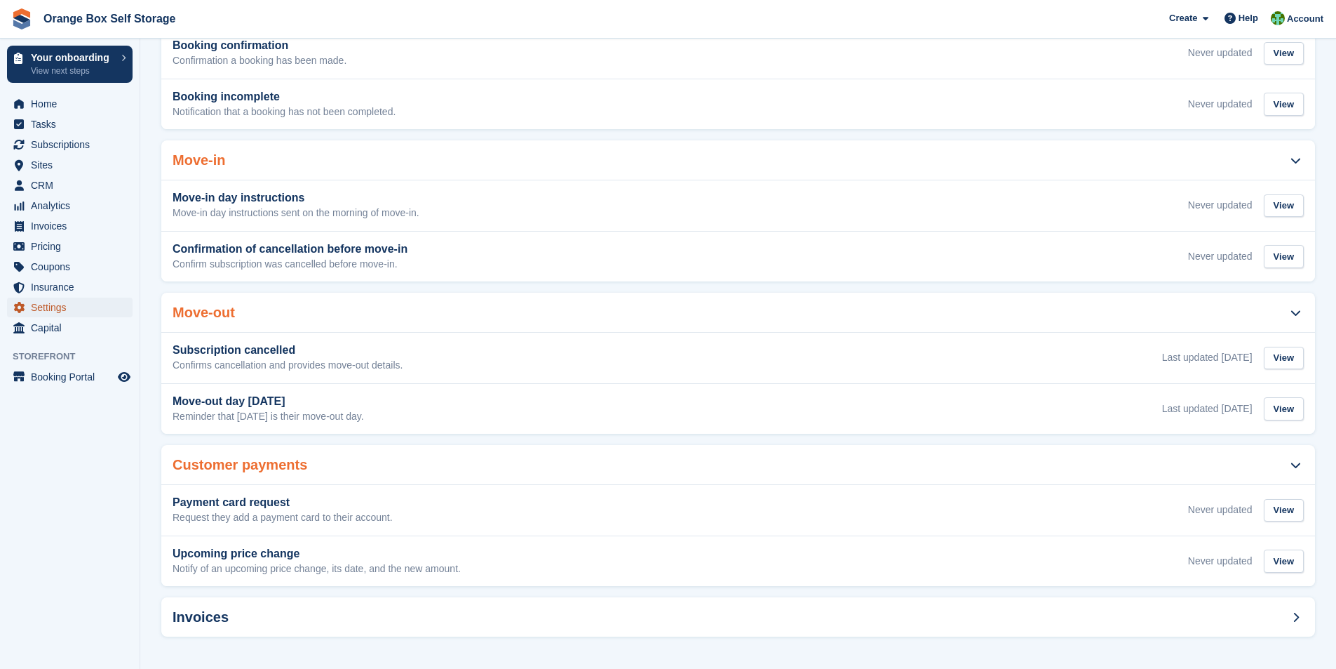
click at [45, 310] on span "Settings" at bounding box center [73, 307] width 84 height 20
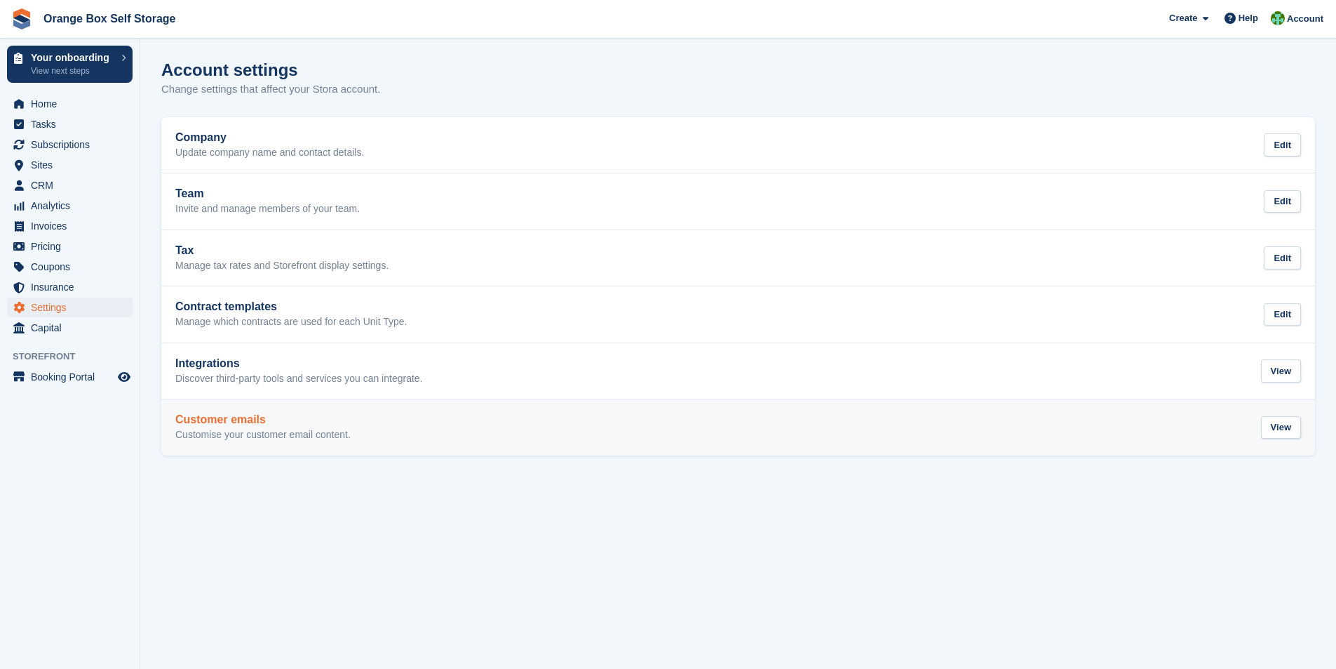
click at [213, 422] on h2 "Customer emails" at bounding box center [262, 419] width 175 height 13
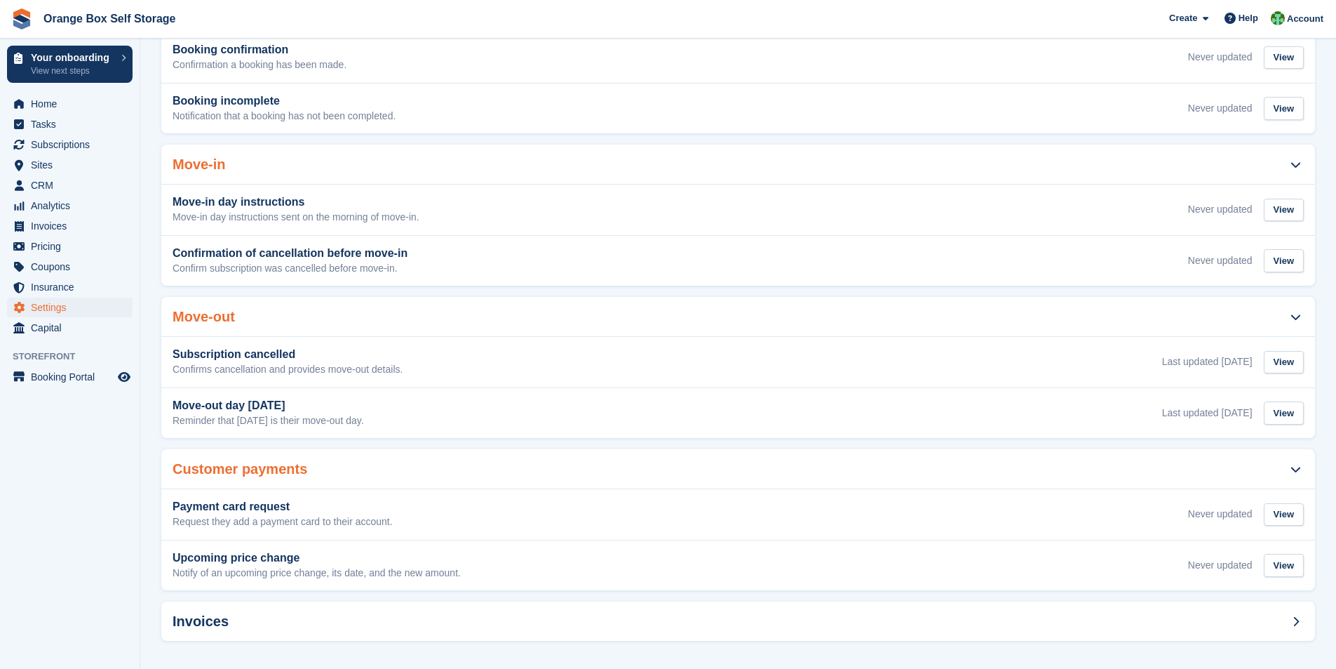
scroll to position [375, 0]
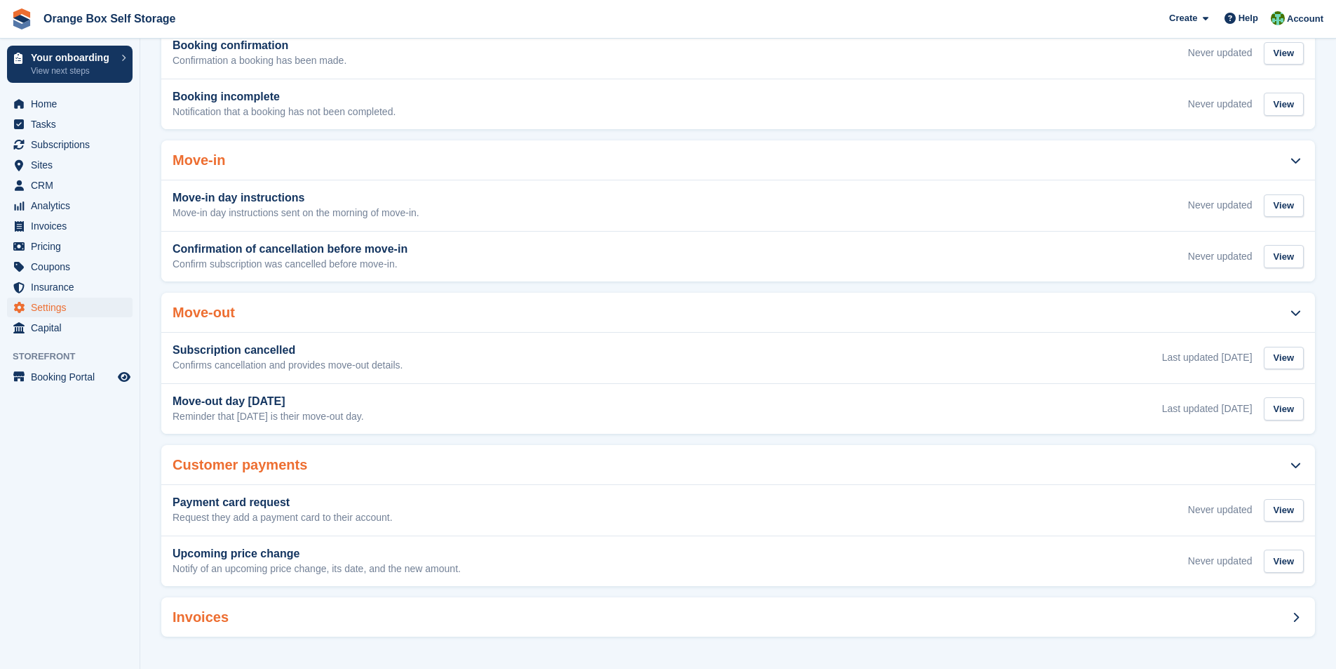
click at [1294, 616] on icon at bounding box center [1296, 617] width 6 height 11
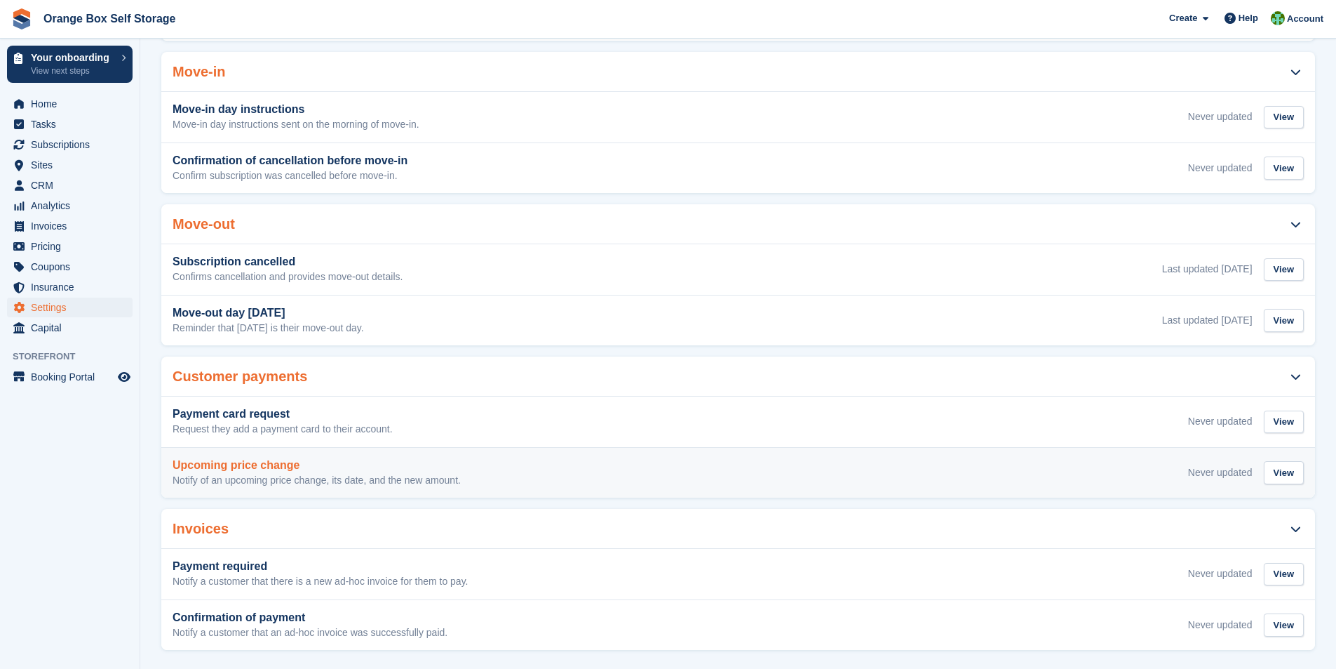
scroll to position [476, 0]
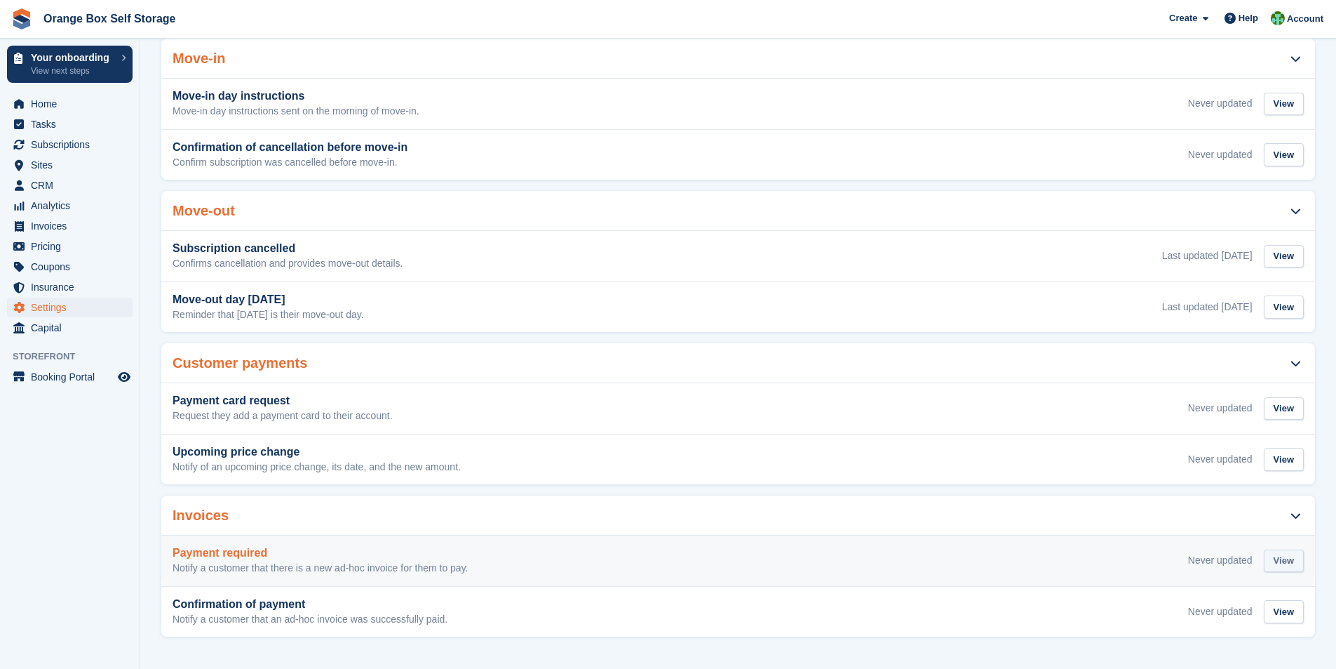
click at [1290, 566] on div "View" at bounding box center [1284, 560] width 40 height 23
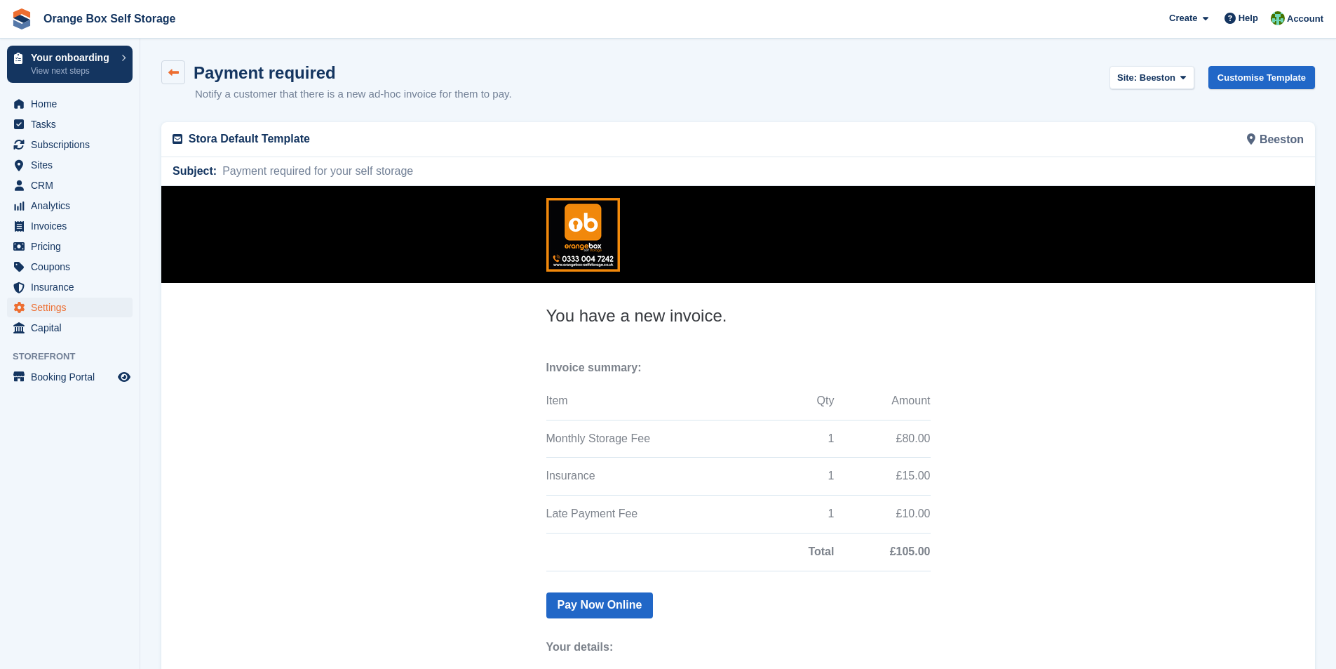
click at [166, 71] on link at bounding box center [173, 72] width 24 height 24
